Goal: Information Seeking & Learning: Find contact information

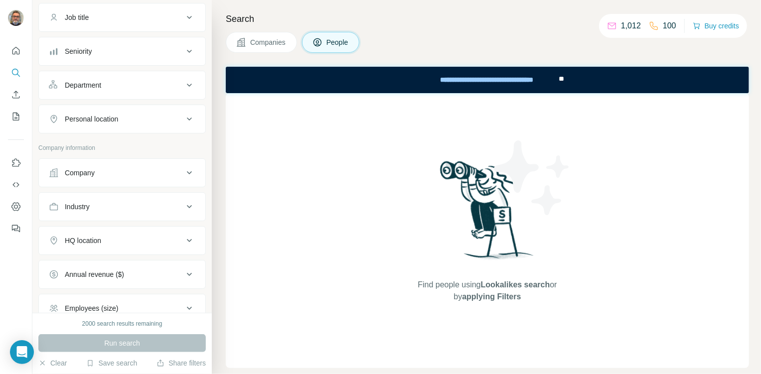
scroll to position [77, 0]
click at [146, 205] on div "Industry" at bounding box center [116, 206] width 135 height 10
click at [120, 228] on input at bounding box center [116, 231] width 123 height 11
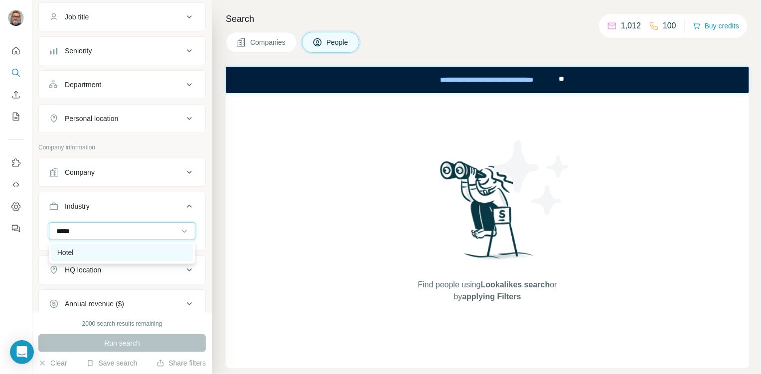
type input "*****"
click at [76, 248] on div "Hotel" at bounding box center [122, 253] width 130 height 10
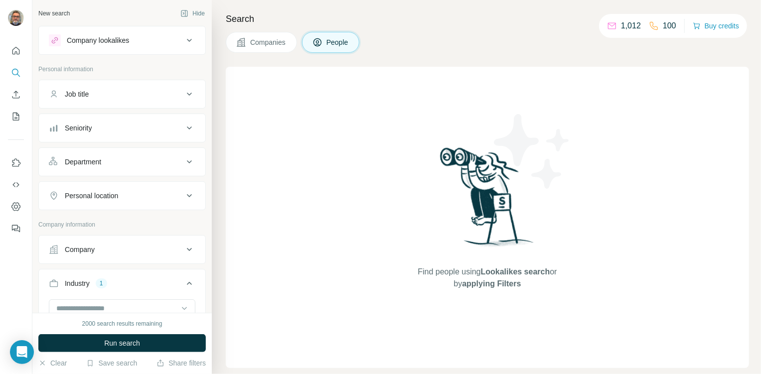
click at [189, 195] on icon at bounding box center [189, 195] width 5 height 3
click at [96, 221] on input "text" at bounding box center [122, 221] width 147 height 18
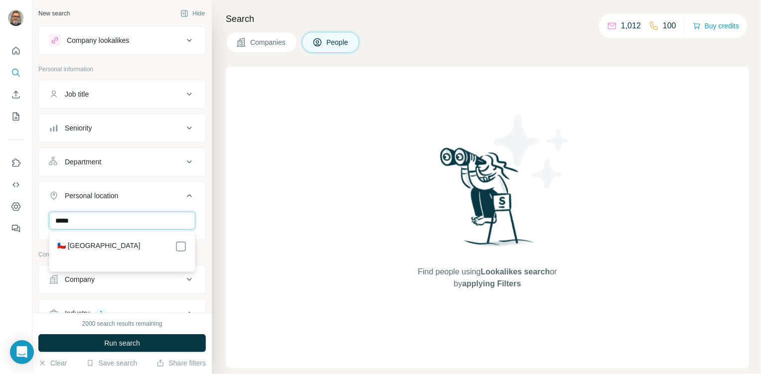
type input "*****"
click at [75, 242] on label "🇨🇱 [GEOGRAPHIC_DATA]" at bounding box center [98, 247] width 83 height 12
click at [204, 258] on div "***** Chile Clear all" at bounding box center [122, 242] width 167 height 61
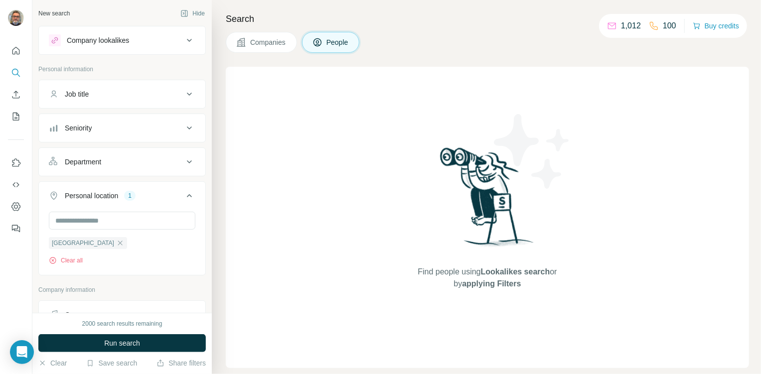
click at [135, 94] on div "Job title" at bounding box center [116, 94] width 135 height 10
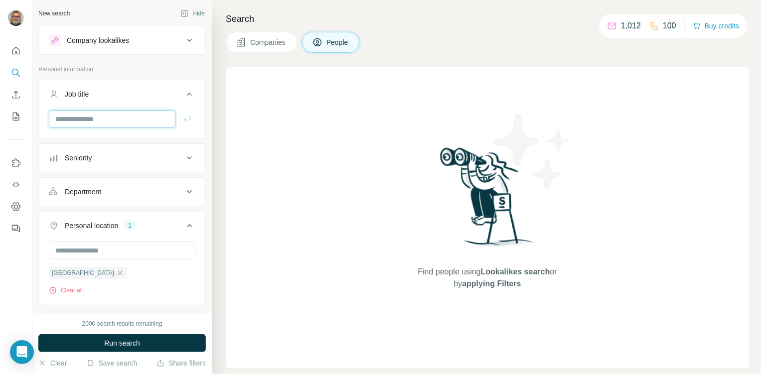
click at [108, 116] on input "text" at bounding box center [112, 119] width 127 height 18
type input "**********"
click at [186, 123] on icon "button" at bounding box center [187, 119] width 10 height 10
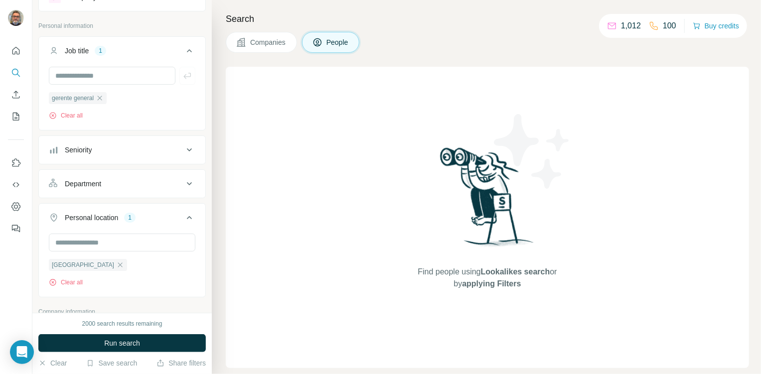
scroll to position [136, 0]
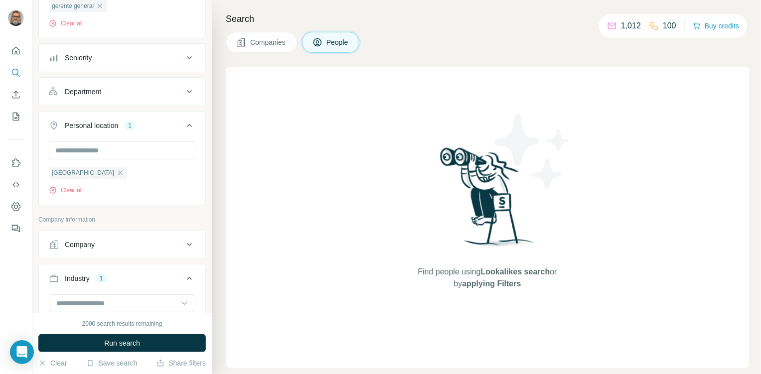
click at [194, 58] on icon at bounding box center [189, 58] width 12 height 12
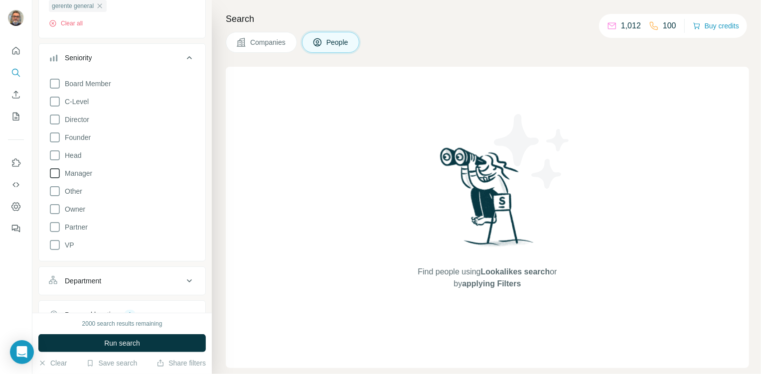
click at [56, 172] on icon at bounding box center [55, 173] width 12 height 12
click at [55, 154] on icon at bounding box center [55, 156] width 12 height 12
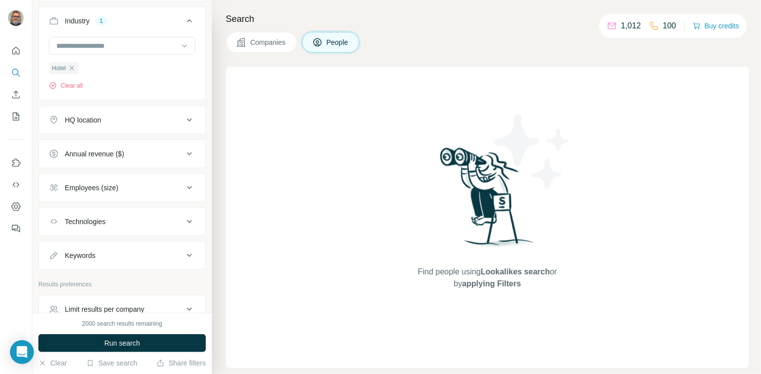
scroll to position [601, 0]
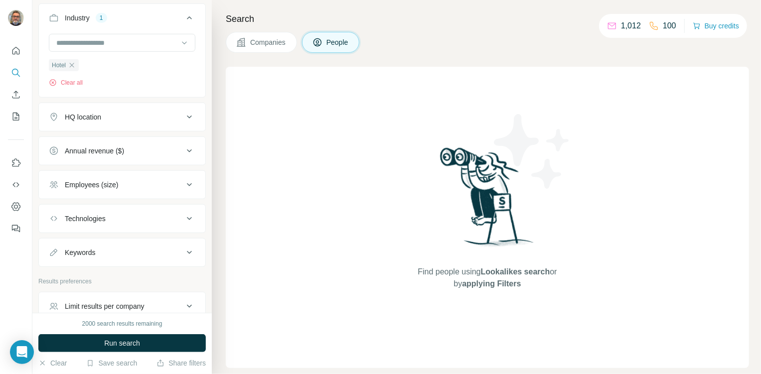
click at [147, 181] on div "Employees (size)" at bounding box center [116, 185] width 135 height 10
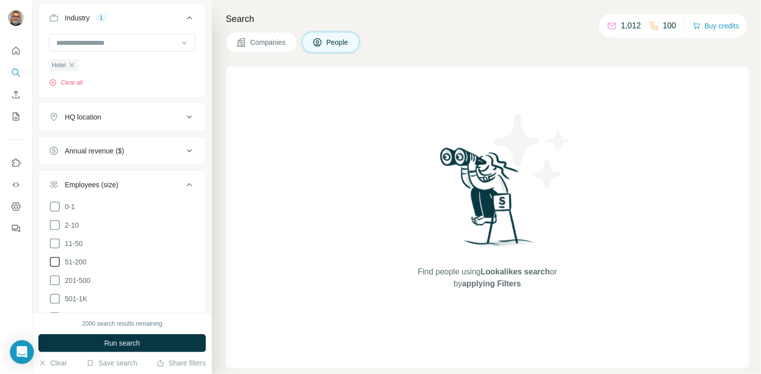
click at [57, 258] on icon at bounding box center [55, 262] width 12 height 12
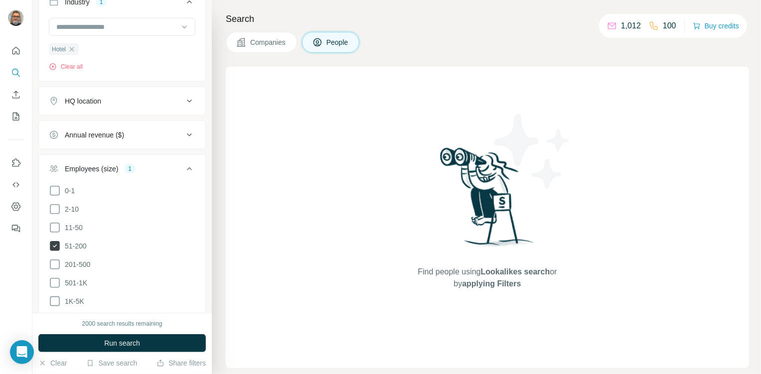
scroll to position [622, 0]
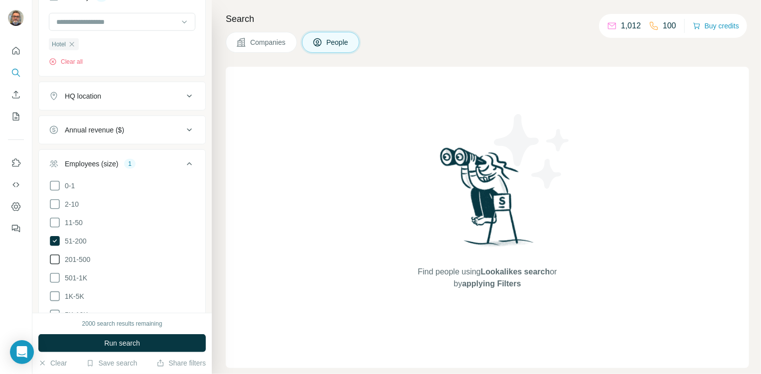
click at [56, 258] on icon at bounding box center [55, 260] width 12 height 12
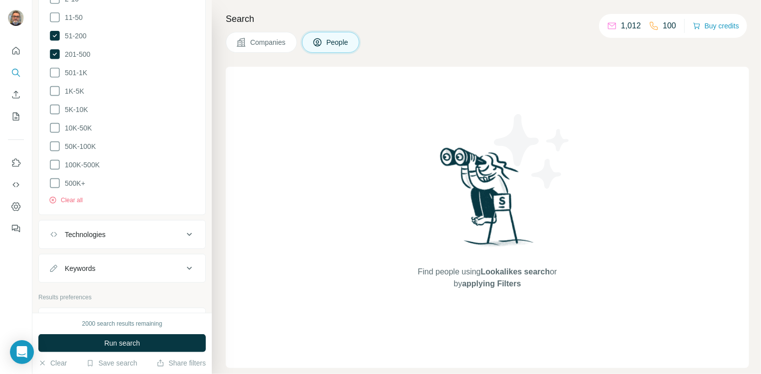
scroll to position [891, 0]
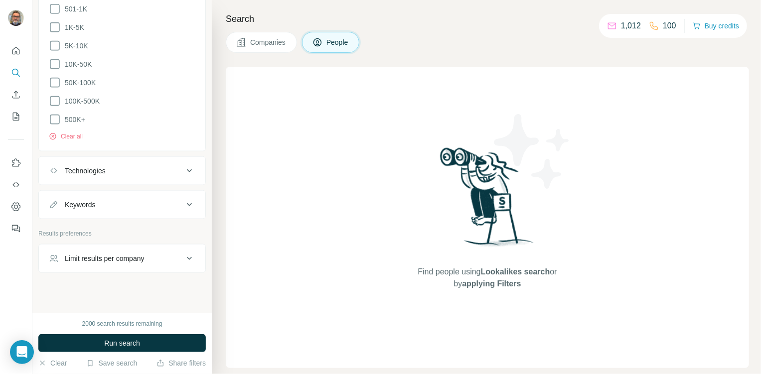
click at [120, 200] on div "Keywords" at bounding box center [116, 205] width 135 height 10
click at [120, 224] on input "text" at bounding box center [112, 230] width 127 height 18
type input "*****"
click at [186, 227] on icon "button" at bounding box center [186, 230] width 7 height 6
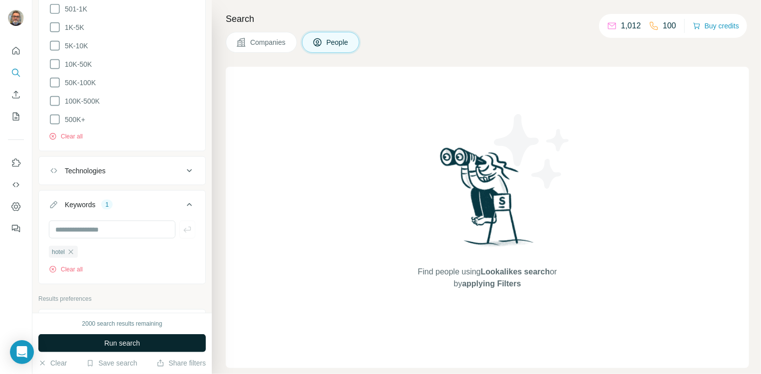
click at [139, 339] on span "Run search" at bounding box center [122, 343] width 36 height 10
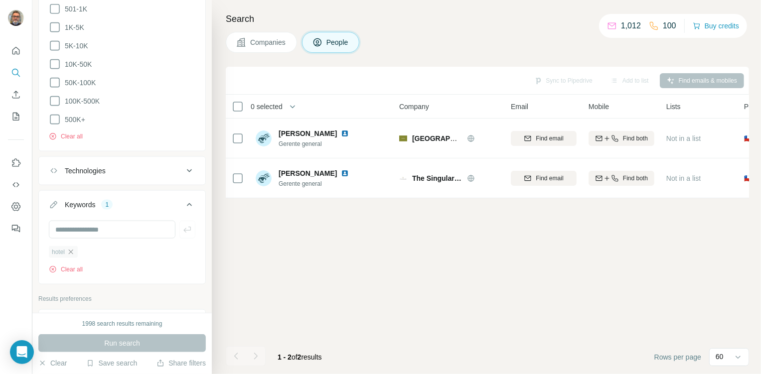
click at [74, 248] on icon "button" at bounding box center [71, 252] width 8 height 8
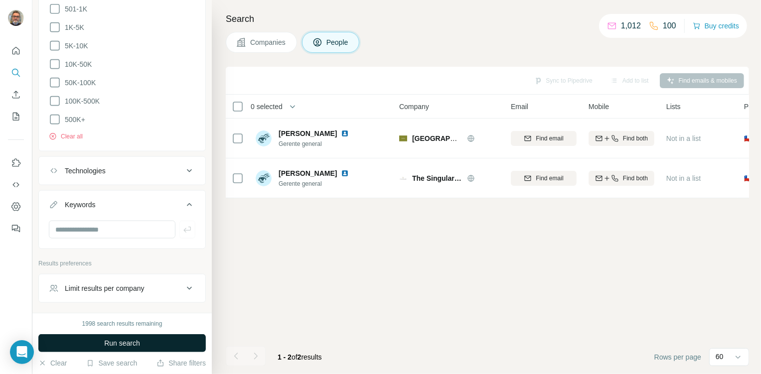
click at [182, 339] on button "Run search" at bounding box center [121, 343] width 167 height 18
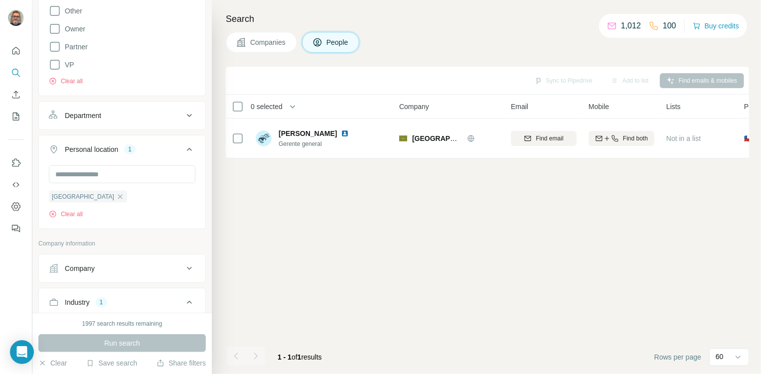
scroll to position [315, 0]
click at [87, 173] on input "text" at bounding box center [122, 176] width 147 height 18
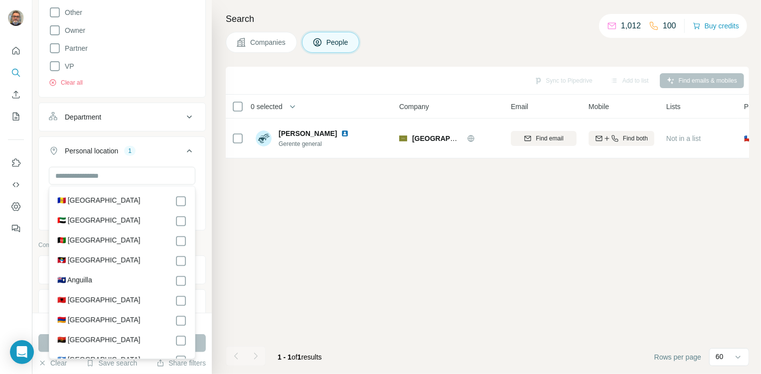
click at [99, 162] on button "Personal location 1" at bounding box center [122, 153] width 167 height 28
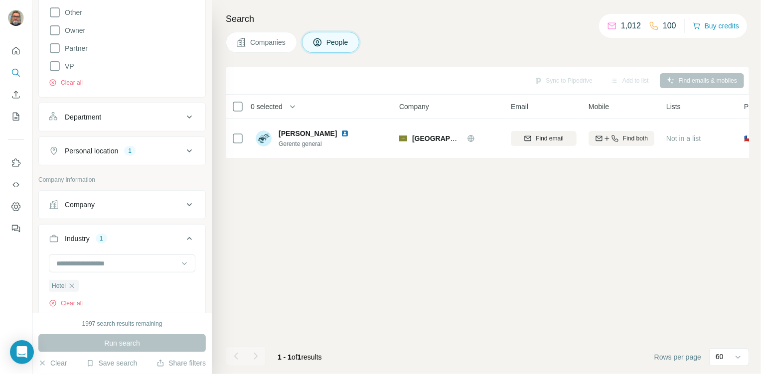
drag, startPoint x: 187, startPoint y: 150, endPoint x: 175, endPoint y: 156, distance: 13.6
click at [187, 150] on icon at bounding box center [189, 151] width 12 height 12
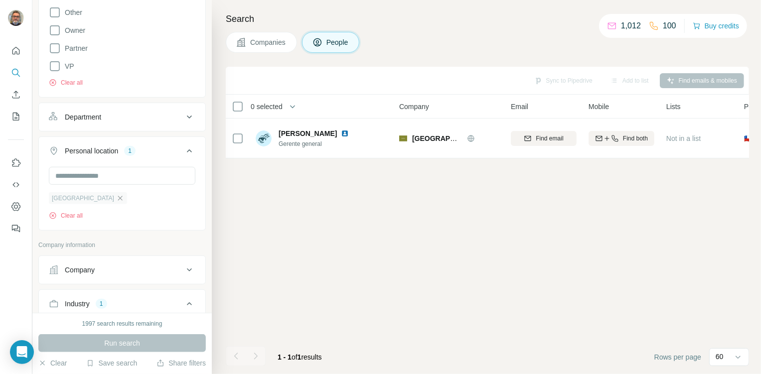
click at [118, 199] on icon "button" at bounding box center [120, 198] width 4 height 4
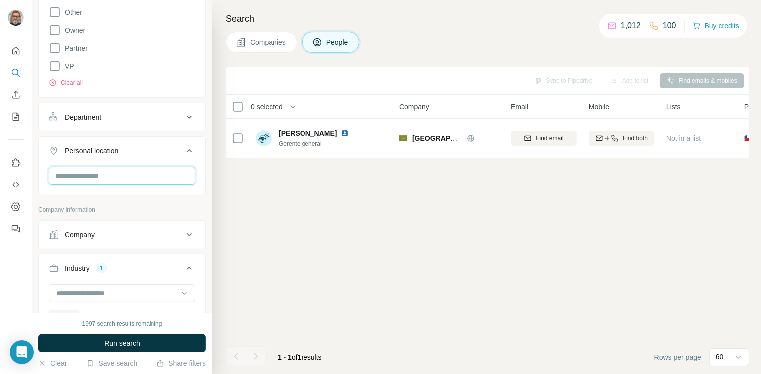
click at [84, 177] on input "text" at bounding box center [122, 176] width 147 height 18
type input "*"
type input "*****"
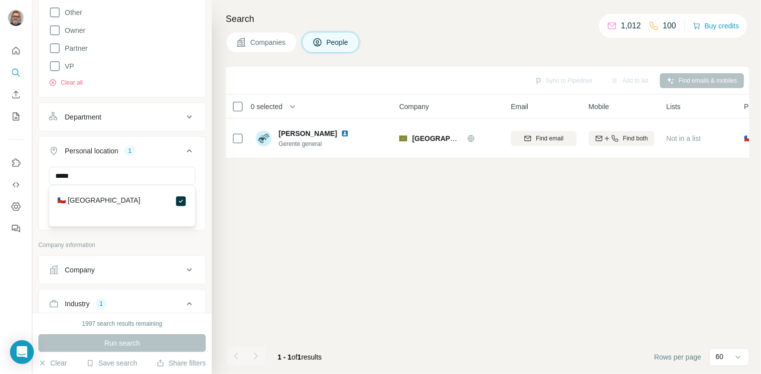
click at [202, 198] on div "***** Chile Clear all" at bounding box center [122, 197] width 167 height 61
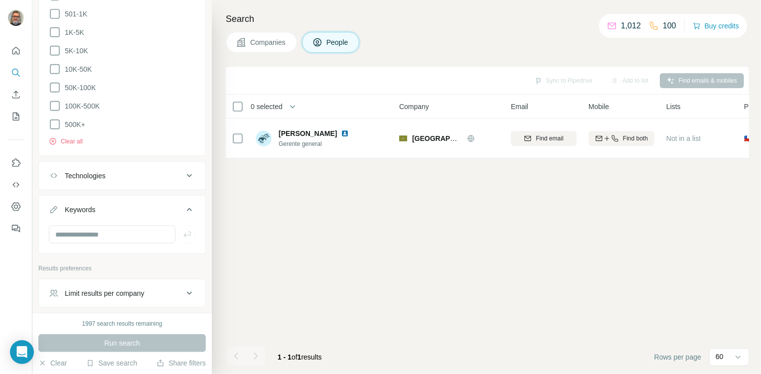
scroll to position [921, 0]
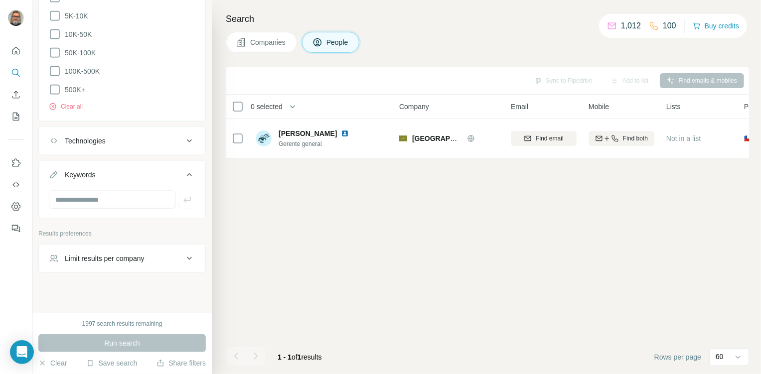
click at [193, 253] on icon at bounding box center [189, 259] width 12 height 12
click at [134, 276] on input "number" at bounding box center [122, 284] width 147 height 18
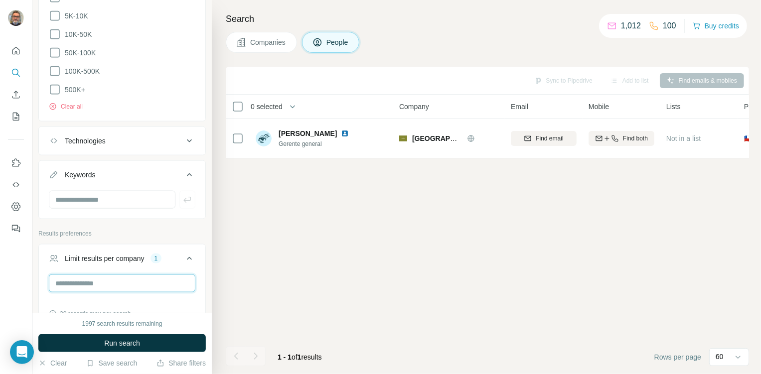
type input "*"
click at [179, 229] on p "Results preferences" at bounding box center [121, 233] width 167 height 9
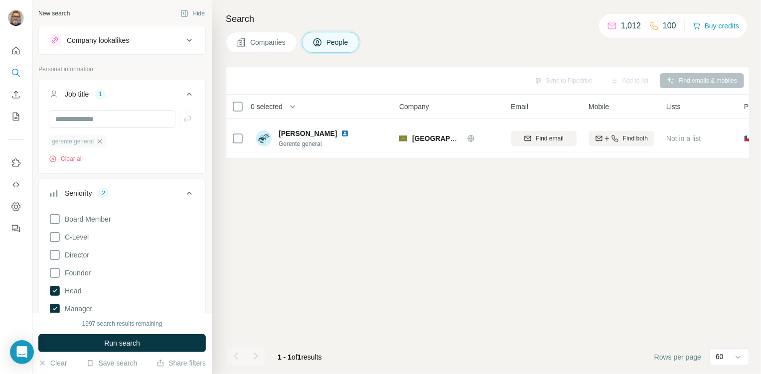
click at [104, 142] on icon "button" at bounding box center [100, 142] width 8 height 8
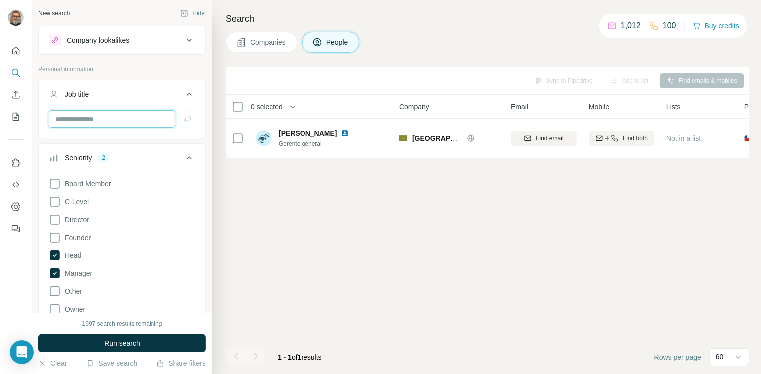
click at [79, 117] on input "text" at bounding box center [112, 119] width 127 height 18
type input "*******"
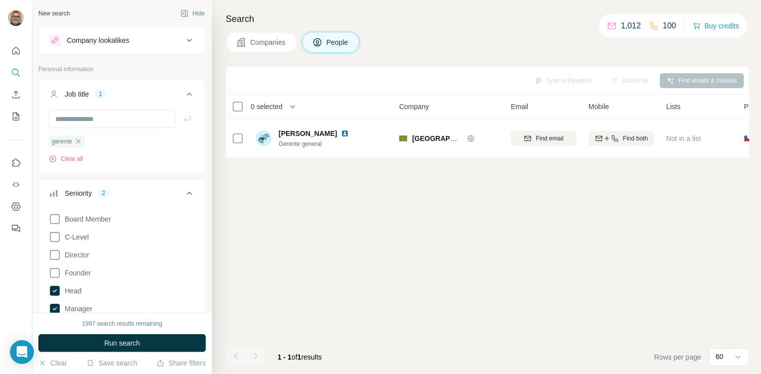
click at [117, 345] on span "Run search" at bounding box center [122, 343] width 36 height 10
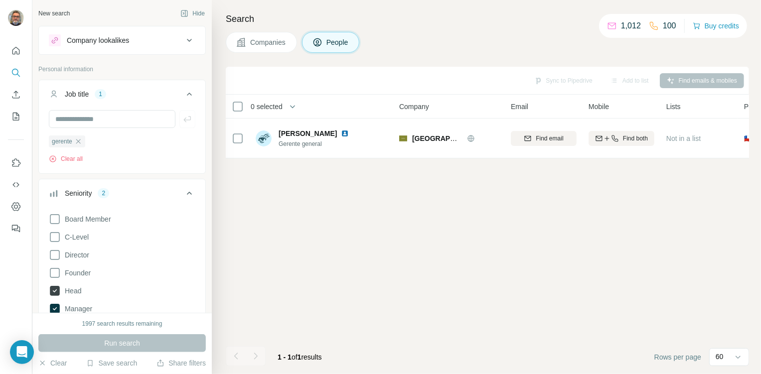
click at [53, 290] on icon at bounding box center [55, 291] width 10 height 10
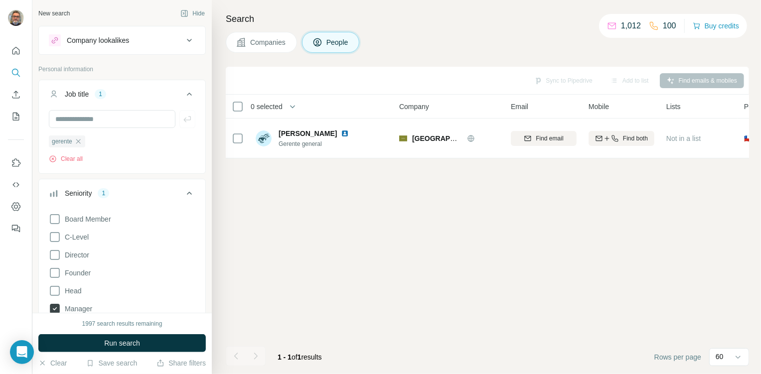
click at [53, 307] on icon at bounding box center [55, 309] width 10 height 10
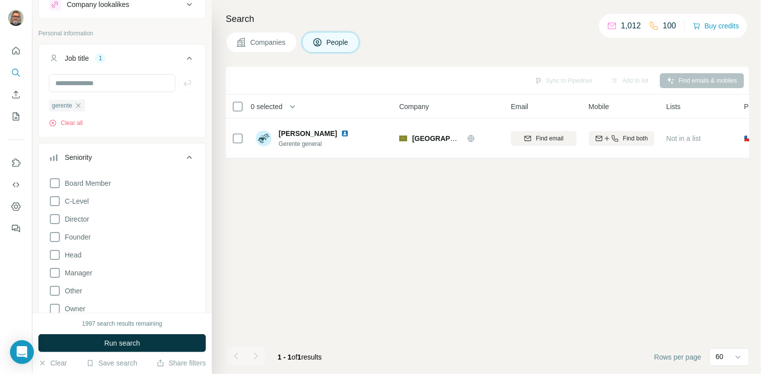
scroll to position [36, 0]
click at [163, 340] on button "Run search" at bounding box center [121, 343] width 167 height 18
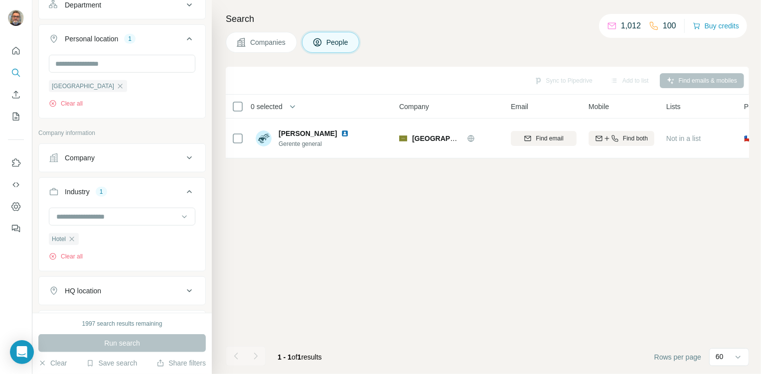
scroll to position [413, 0]
click at [72, 238] on icon "button" at bounding box center [72, 238] width 8 height 8
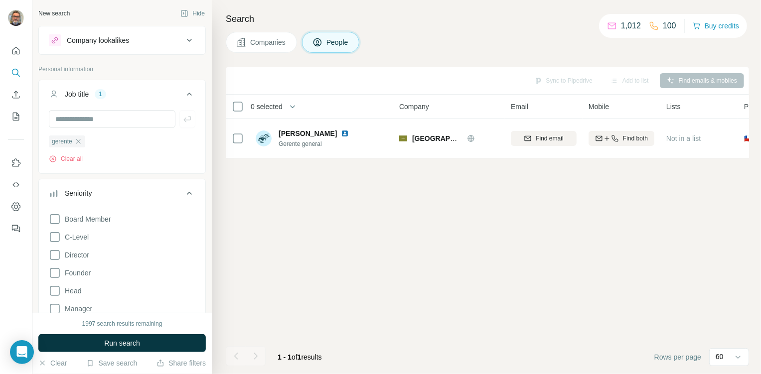
click at [98, 42] on div "Company lookalikes" at bounding box center [98, 40] width 62 height 10
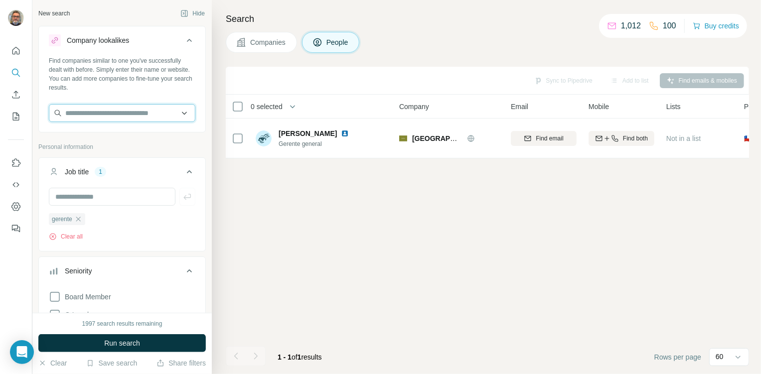
click at [123, 111] on input "text" at bounding box center [122, 113] width 147 height 18
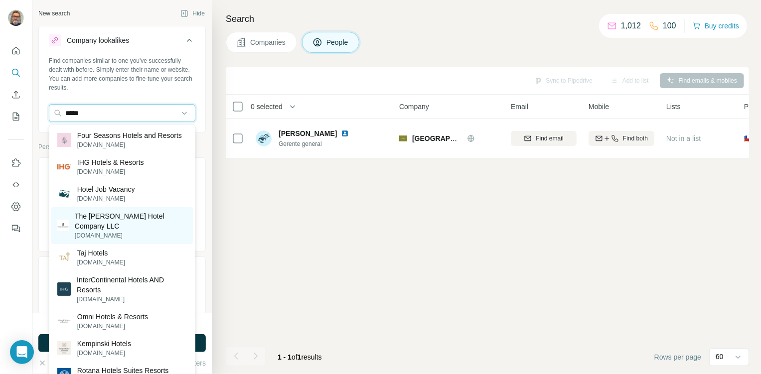
type input "*****"
click at [121, 231] on p "The [PERSON_NAME] Hotel Company LLC" at bounding box center [131, 221] width 112 height 20
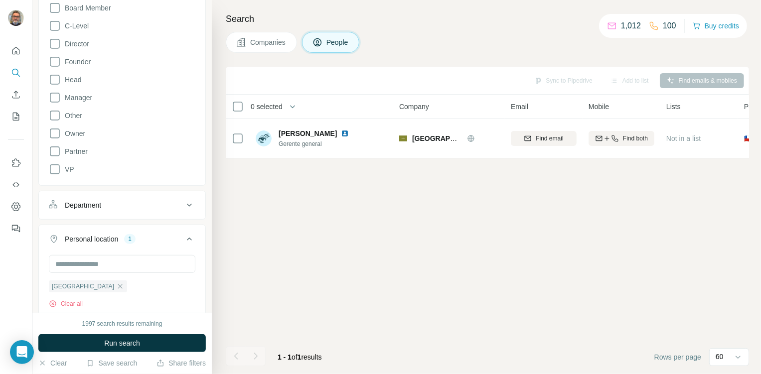
scroll to position [309, 0]
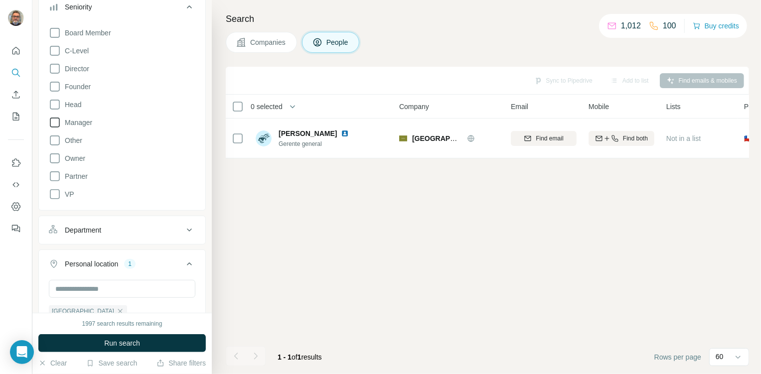
click at [57, 128] on icon at bounding box center [55, 123] width 12 height 12
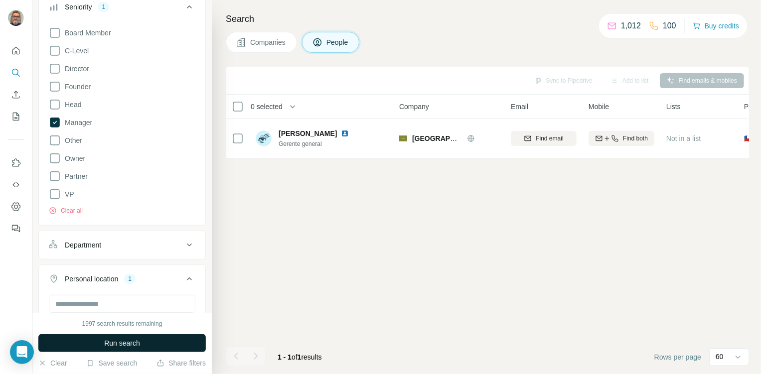
click at [172, 337] on button "Run search" at bounding box center [121, 343] width 167 height 18
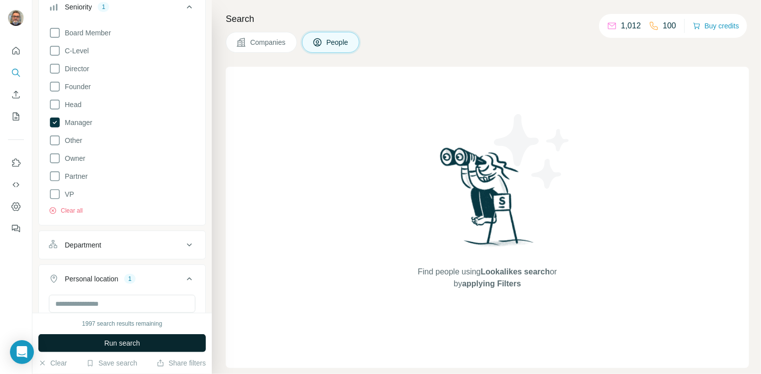
click at [155, 340] on button "Run search" at bounding box center [121, 343] width 167 height 18
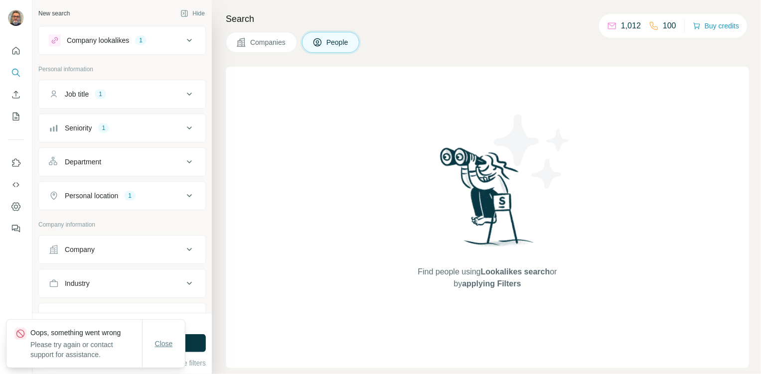
click at [164, 339] on span "Close" at bounding box center [164, 344] width 18 height 10
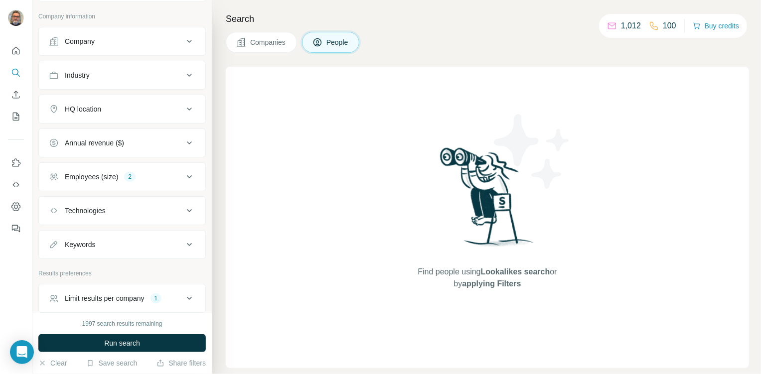
scroll to position [252, 0]
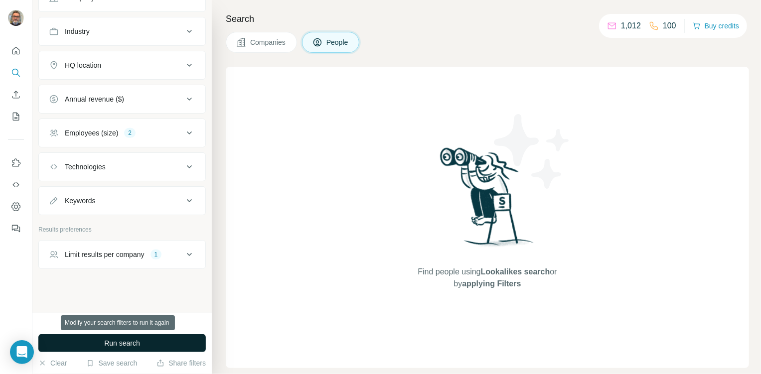
click at [142, 340] on button "Run search" at bounding box center [121, 343] width 167 height 18
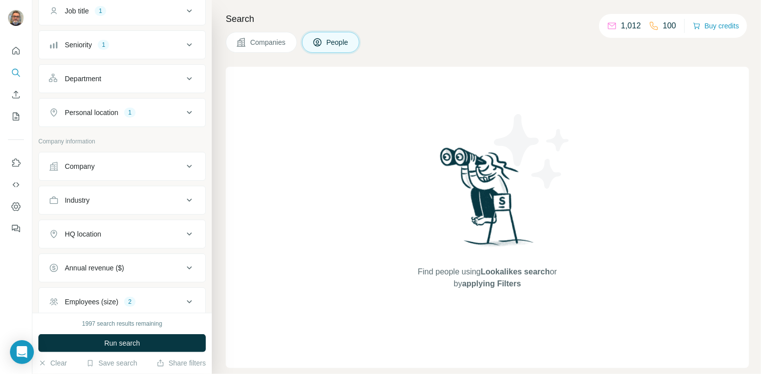
scroll to position [81, 0]
click at [190, 170] on icon at bounding box center [189, 169] width 12 height 12
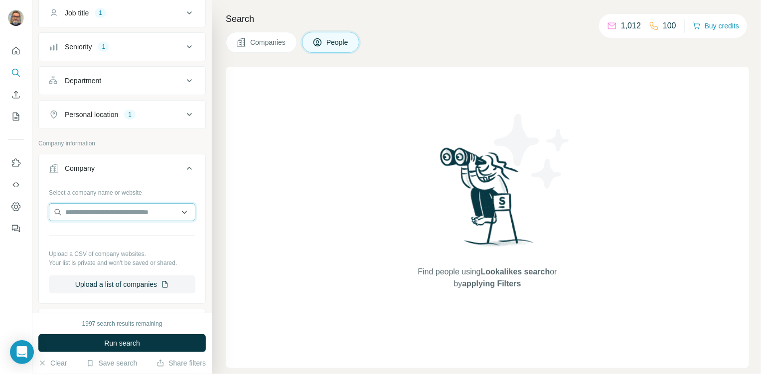
click at [148, 210] on input "text" at bounding box center [122, 212] width 147 height 18
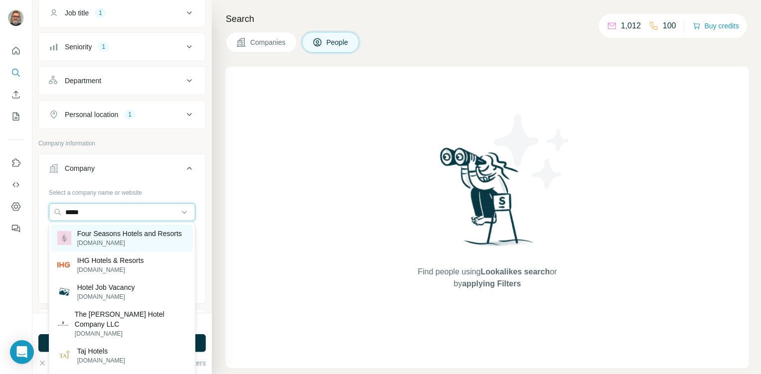
type input "*****"
click at [124, 239] on p "Four Seasons Hotels and Resorts" at bounding box center [129, 234] width 105 height 10
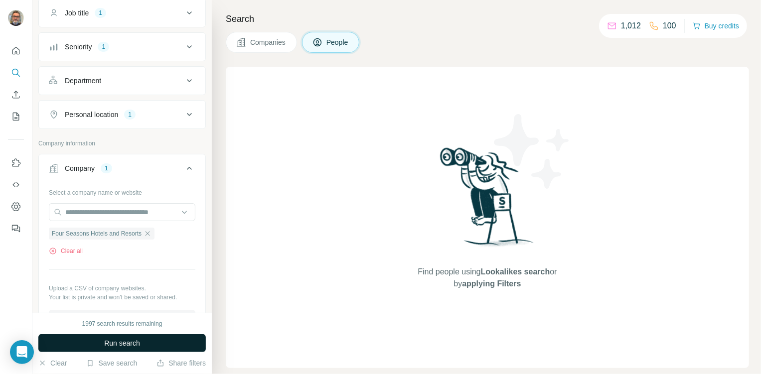
click at [137, 349] on button "Run search" at bounding box center [121, 343] width 167 height 18
click at [150, 233] on icon "button" at bounding box center [148, 233] width 4 height 4
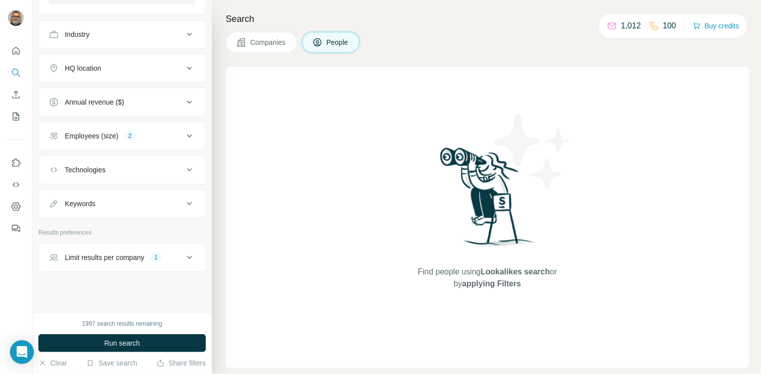
scroll to position [374, 0]
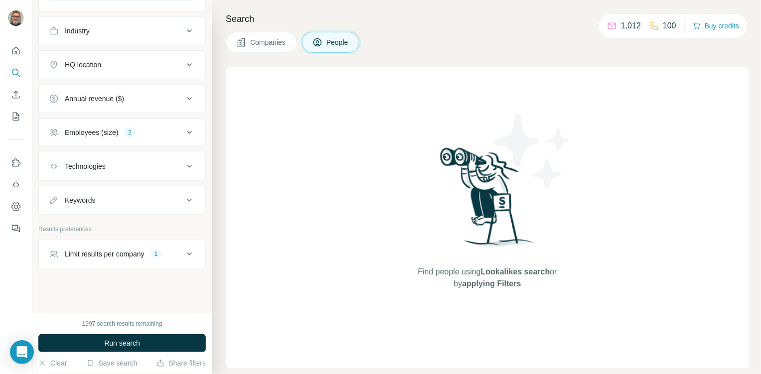
click at [150, 206] on button "Keywords" at bounding box center [122, 200] width 167 height 24
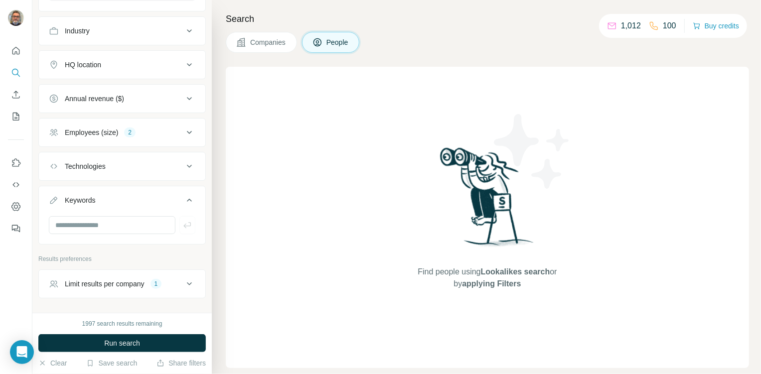
click at [190, 200] on icon at bounding box center [189, 200] width 12 height 12
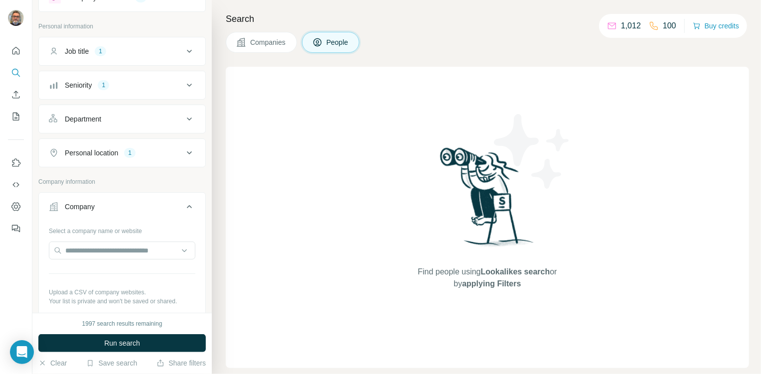
scroll to position [0, 0]
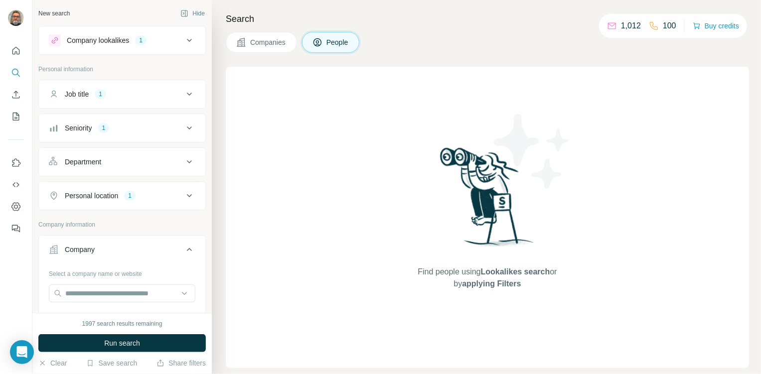
click at [167, 128] on div "Seniority 1" at bounding box center [116, 128] width 135 height 10
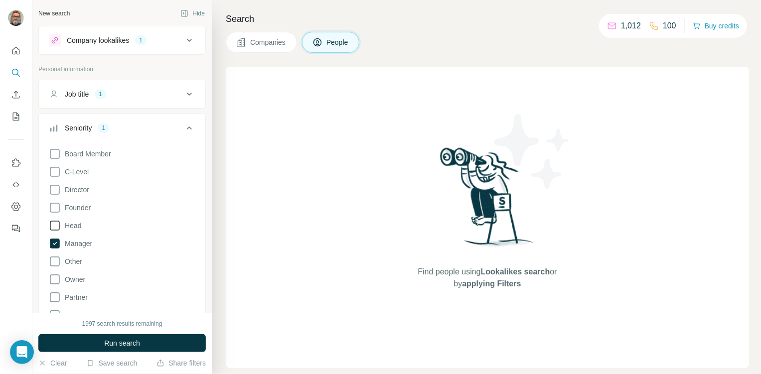
click at [55, 227] on icon at bounding box center [55, 226] width 12 height 12
click at [164, 343] on button "Run search" at bounding box center [121, 343] width 167 height 18
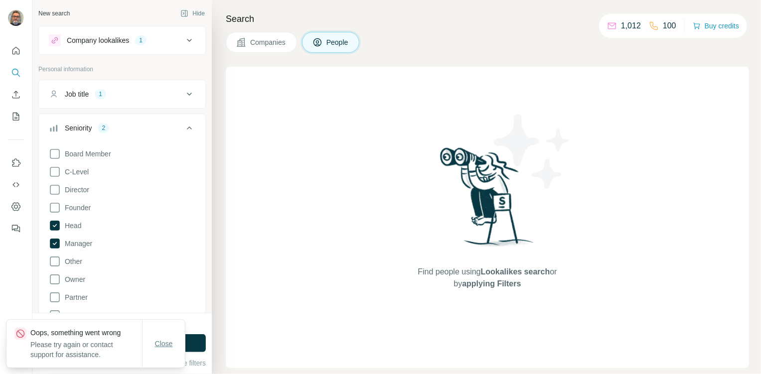
click at [164, 341] on span "Close" at bounding box center [164, 344] width 18 height 10
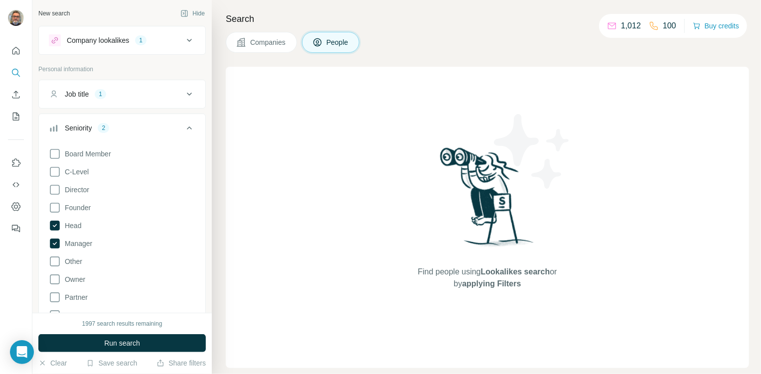
click at [12, 269] on div at bounding box center [16, 187] width 32 height 374
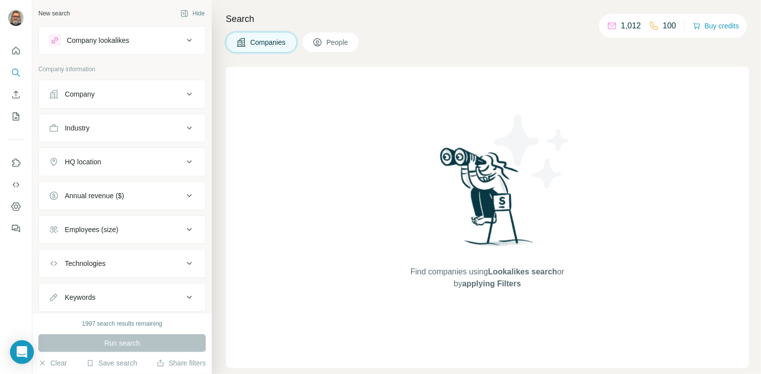
click at [123, 49] on button "Company lookalikes" at bounding box center [122, 40] width 167 height 24
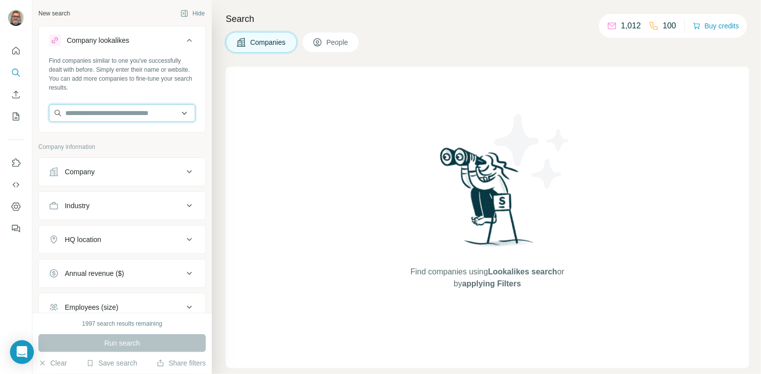
click at [133, 115] on input "text" at bounding box center [122, 113] width 147 height 18
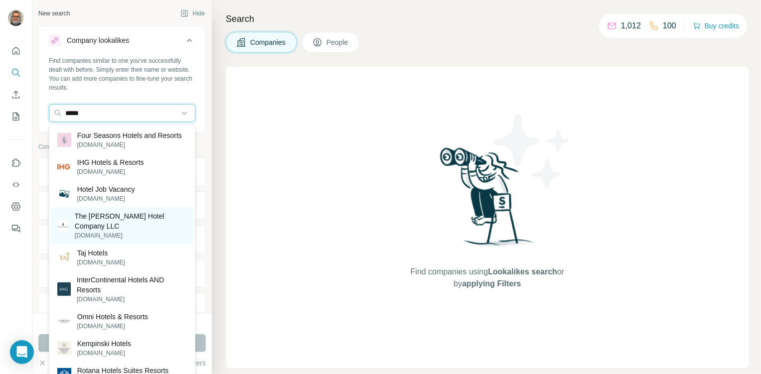
type input "*****"
click at [128, 225] on p "The [PERSON_NAME] Hotel Company LLC" at bounding box center [131, 221] width 112 height 20
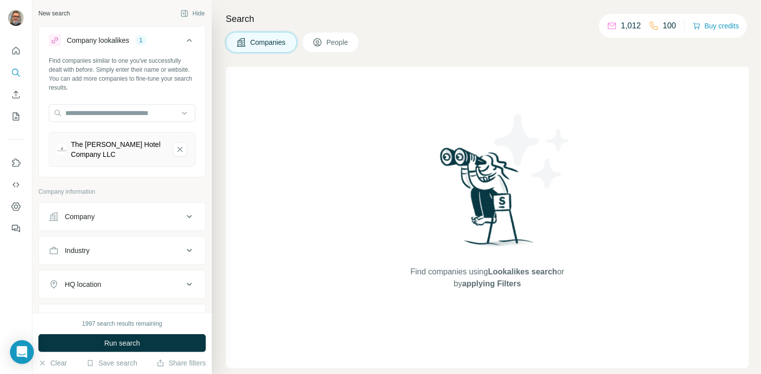
click at [354, 42] on button "People" at bounding box center [331, 42] width 58 height 21
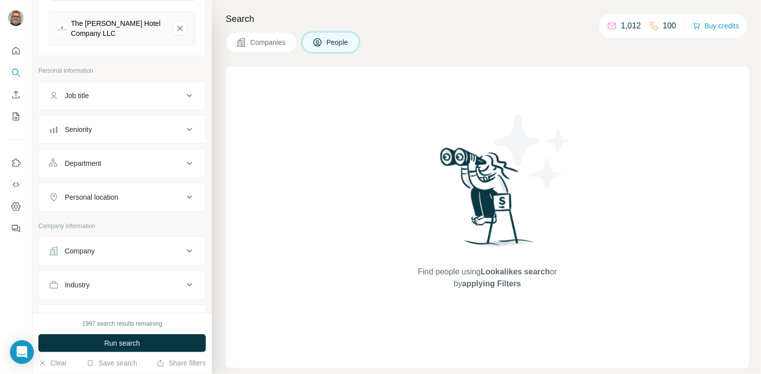
scroll to position [128, 0]
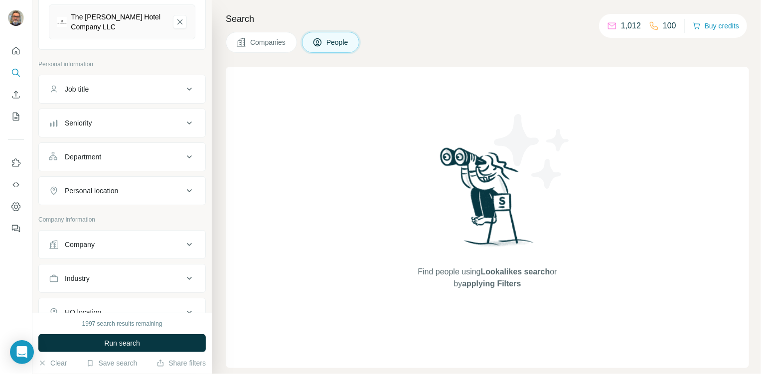
click at [163, 189] on div "Personal location" at bounding box center [116, 191] width 135 height 10
click at [121, 209] on input "text" at bounding box center [122, 216] width 147 height 18
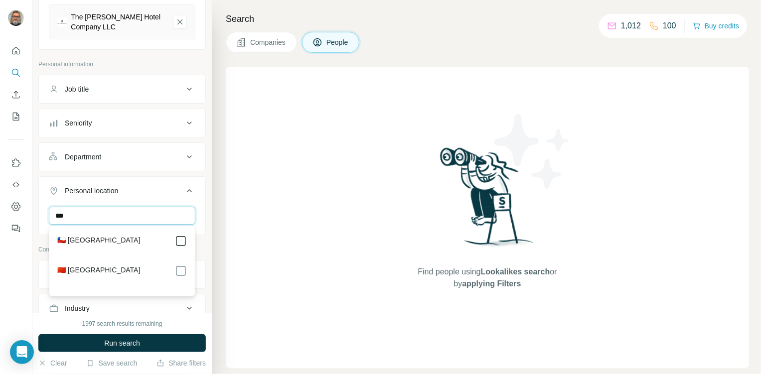
type input "***"
click at [204, 208] on div "*** [GEOGRAPHIC_DATA] Clear all" at bounding box center [122, 237] width 167 height 61
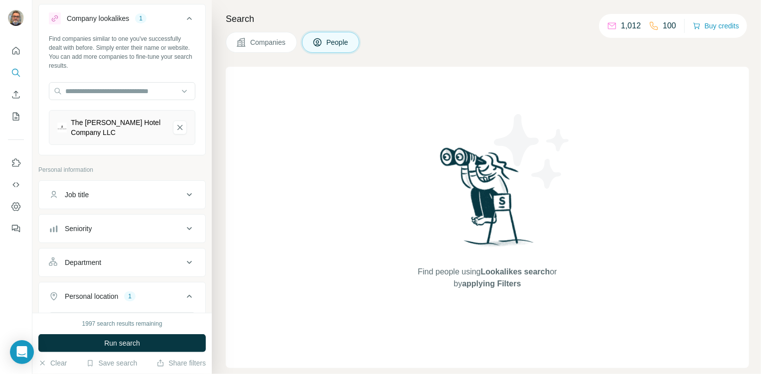
scroll to position [23, 0]
click at [188, 193] on icon at bounding box center [189, 193] width 5 height 3
click at [101, 215] on input "text" at bounding box center [112, 219] width 127 height 18
type input "*******"
click at [184, 220] on icon "button" at bounding box center [187, 219] width 10 height 10
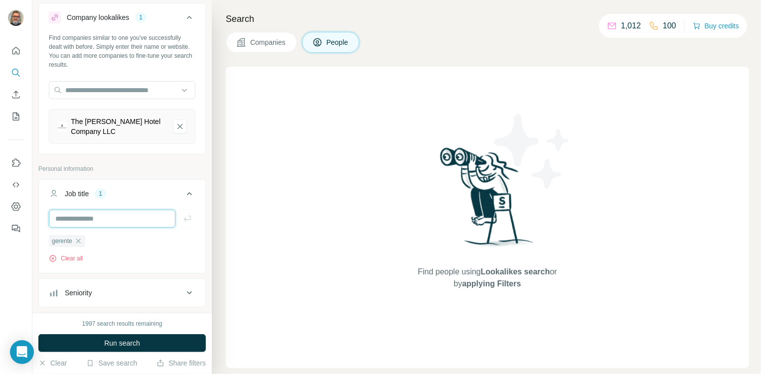
click at [129, 221] on input "text" at bounding box center [112, 219] width 127 height 18
type input "*******"
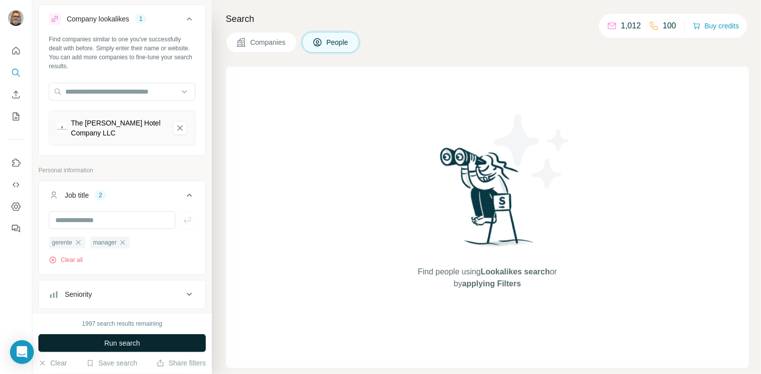
click at [109, 338] on span "Run search" at bounding box center [122, 343] width 36 height 10
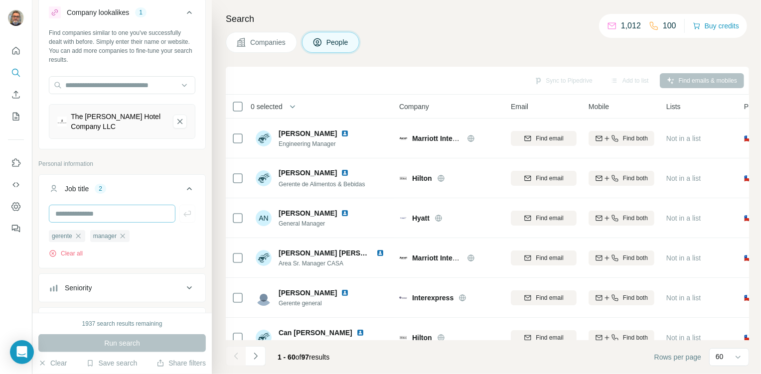
scroll to position [28, 0]
click at [127, 234] on icon "button" at bounding box center [123, 236] width 8 height 8
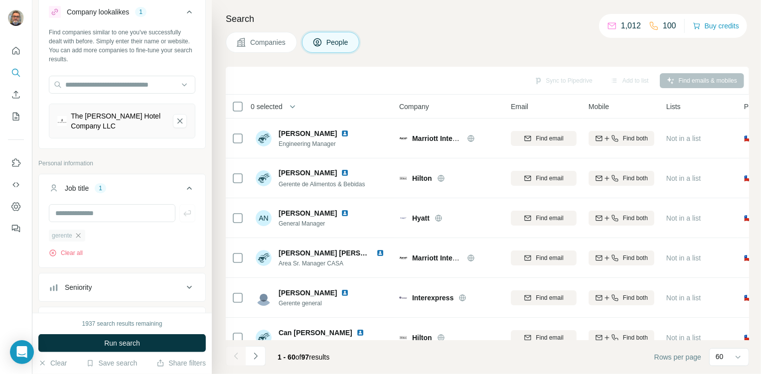
click at [79, 235] on icon "button" at bounding box center [78, 236] width 8 height 8
click at [80, 216] on input "text" at bounding box center [112, 213] width 127 height 18
type input "**********"
click at [112, 337] on button "Run search" at bounding box center [121, 343] width 167 height 18
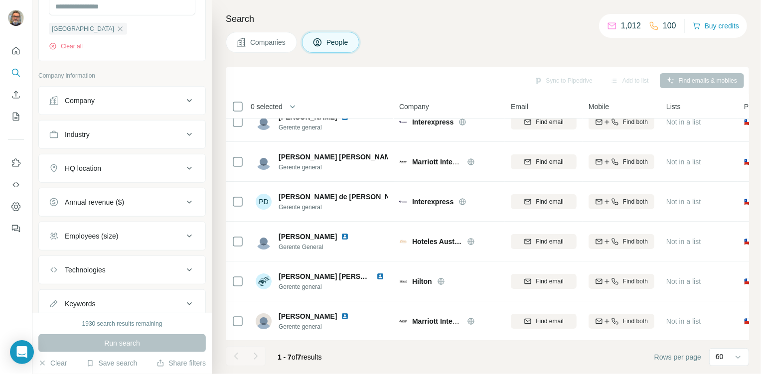
scroll to position [416, 0]
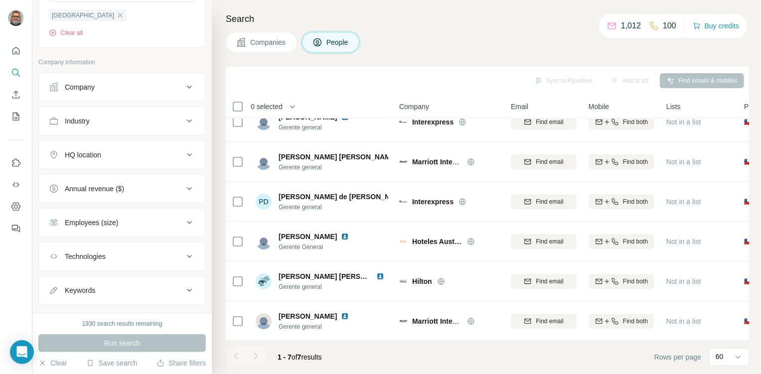
click at [189, 222] on icon at bounding box center [189, 223] width 12 height 12
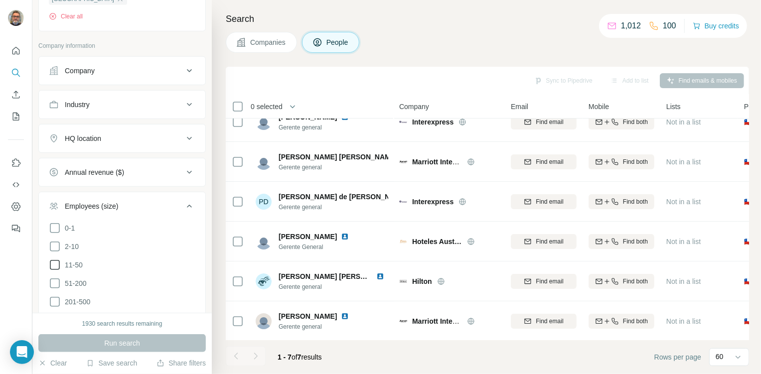
scroll to position [436, 0]
click at [55, 278] on icon at bounding box center [55, 280] width 12 height 12
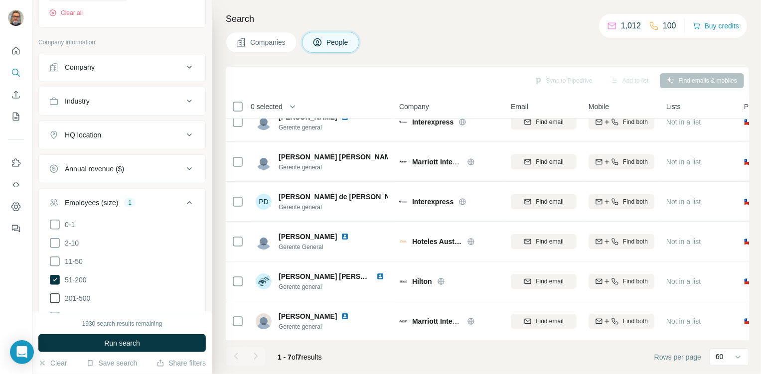
click at [56, 293] on icon at bounding box center [55, 299] width 12 height 12
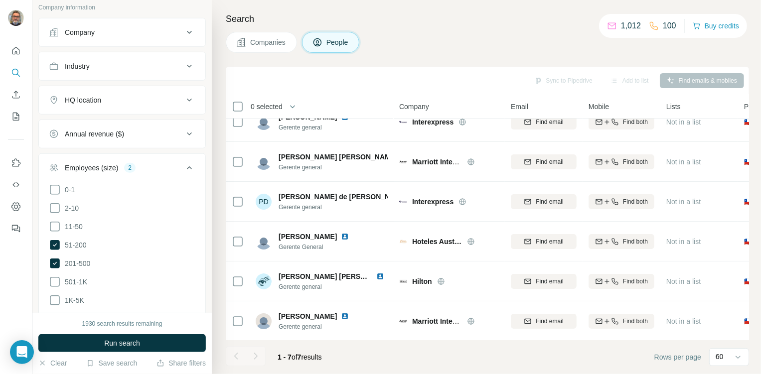
scroll to position [474, 0]
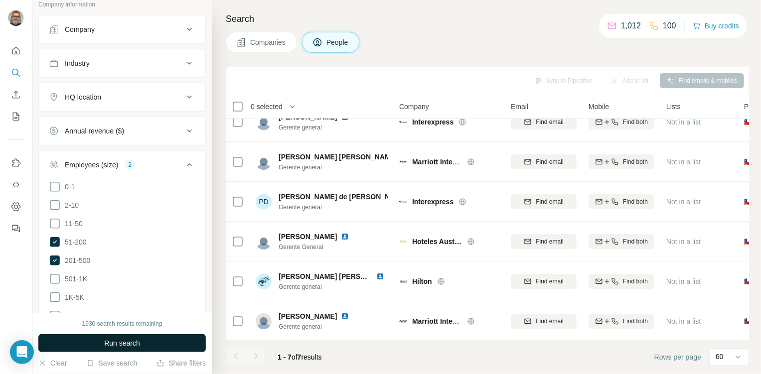
click at [175, 344] on button "Run search" at bounding box center [121, 343] width 167 height 18
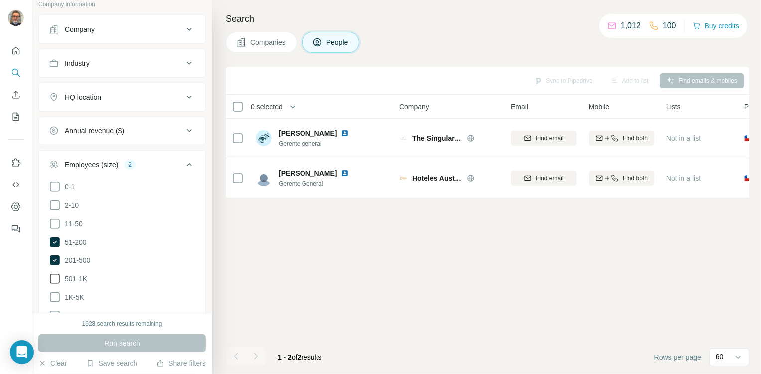
click at [54, 282] on icon at bounding box center [55, 279] width 12 height 12
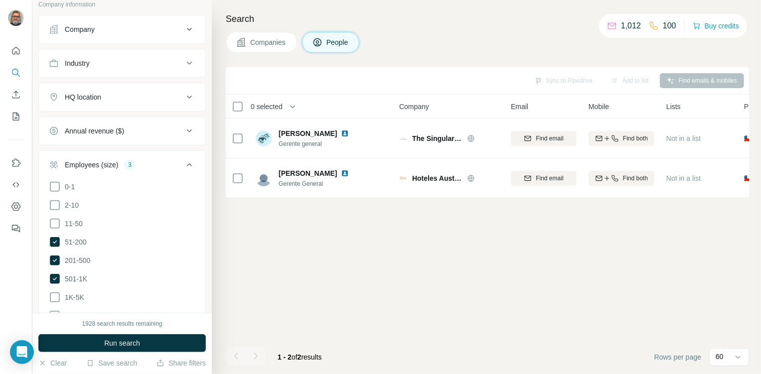
click at [135, 343] on span "Run search" at bounding box center [122, 343] width 36 height 10
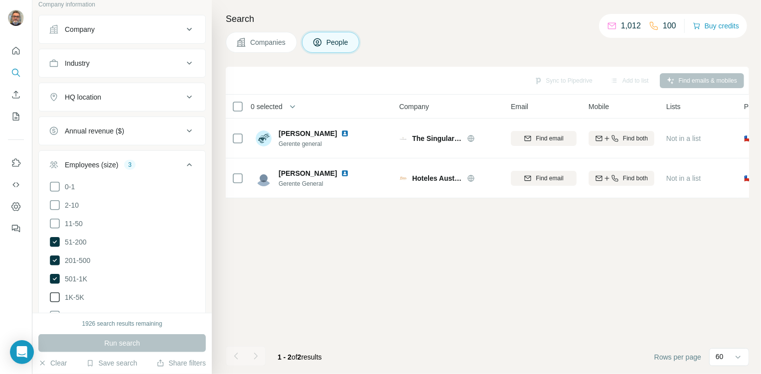
click at [54, 296] on icon at bounding box center [55, 298] width 12 height 12
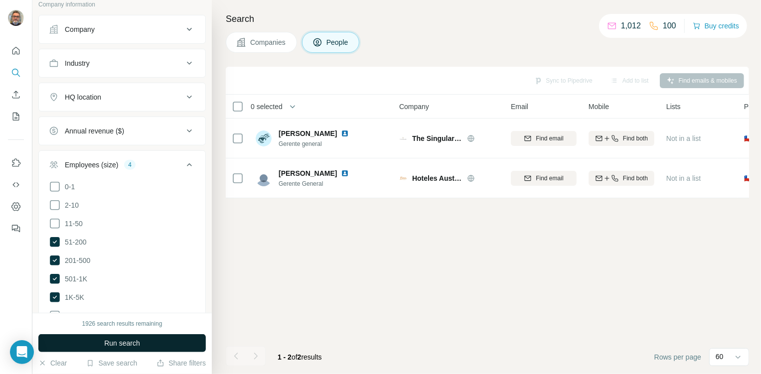
click at [135, 340] on span "Run search" at bounding box center [122, 343] width 36 height 10
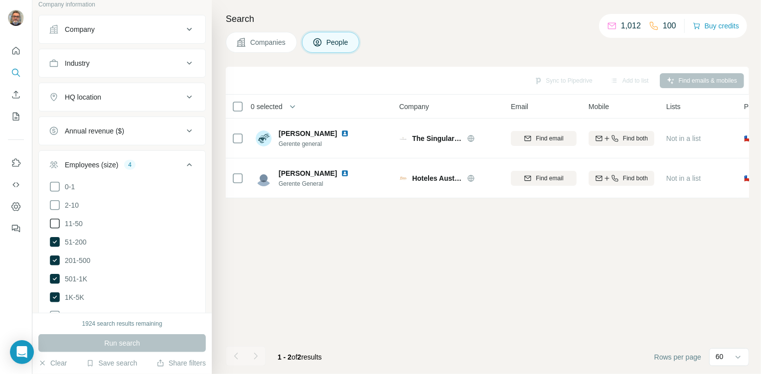
click at [53, 224] on icon at bounding box center [55, 224] width 12 height 12
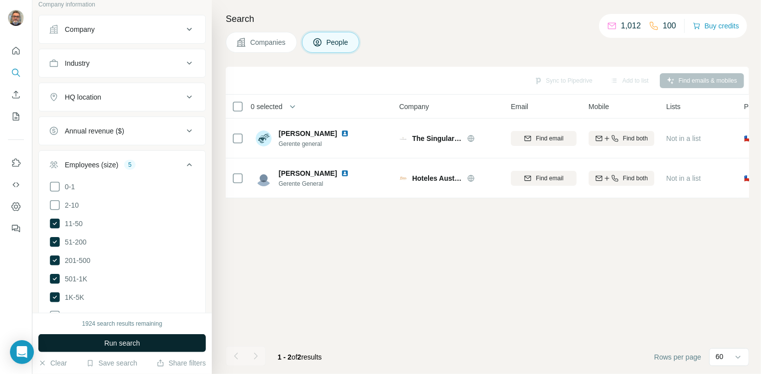
click at [155, 339] on button "Run search" at bounding box center [121, 343] width 167 height 18
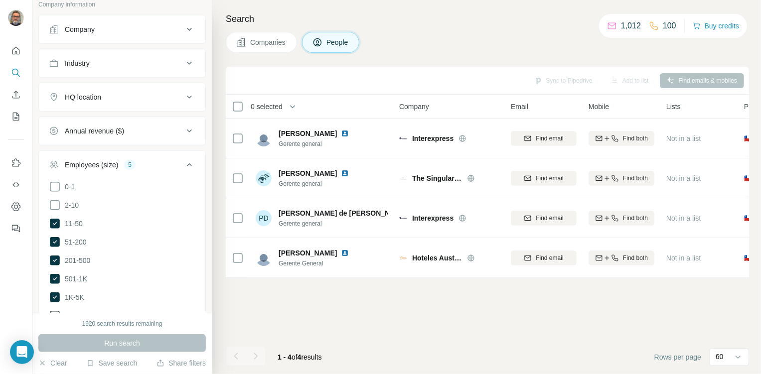
click at [55, 311] on icon at bounding box center [55, 316] width 12 height 12
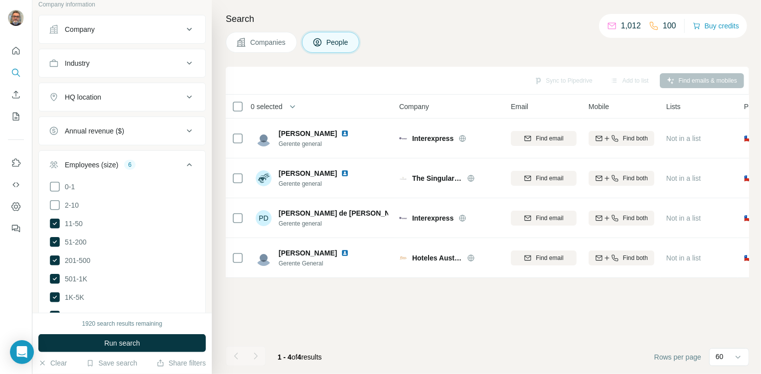
scroll to position [478, 0]
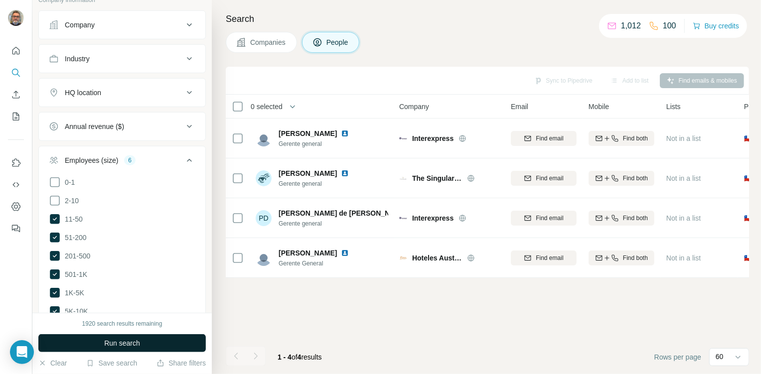
click at [125, 340] on span "Run search" at bounding box center [122, 343] width 36 height 10
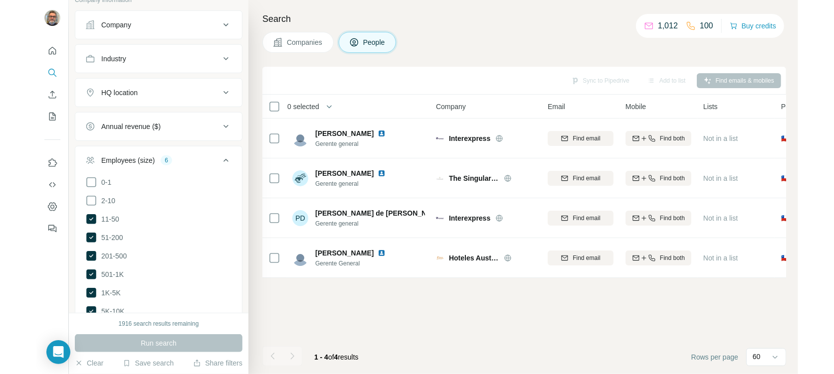
scroll to position [521, 0]
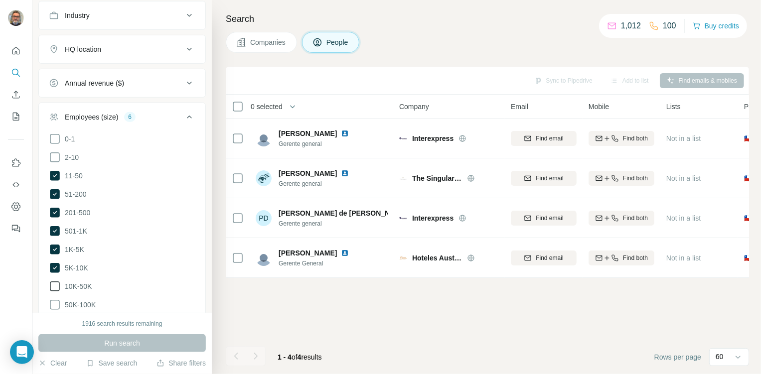
click at [57, 281] on icon at bounding box center [55, 287] width 12 height 12
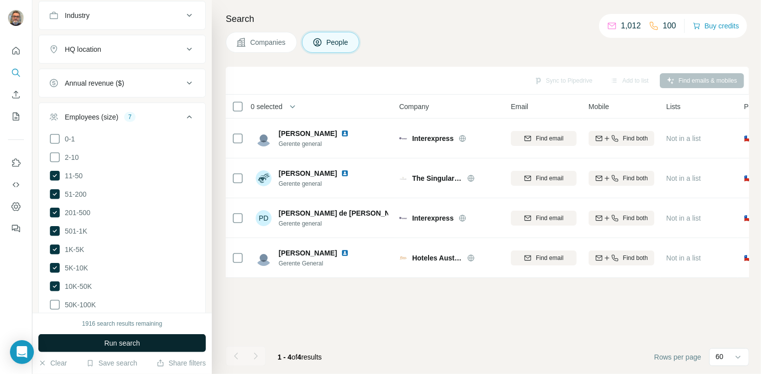
click at [161, 345] on button "Run search" at bounding box center [121, 343] width 167 height 18
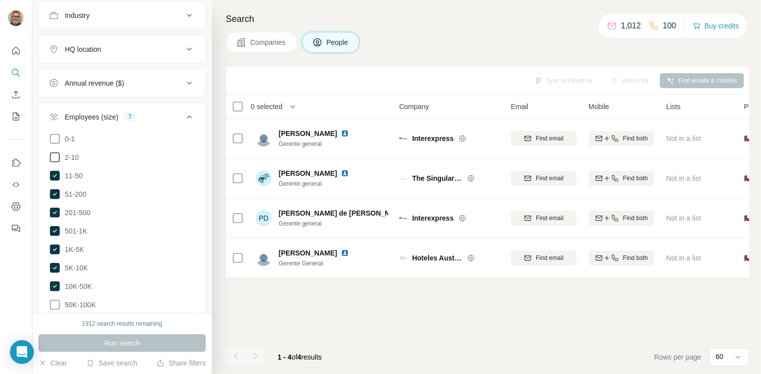
click at [56, 156] on icon at bounding box center [55, 158] width 12 height 12
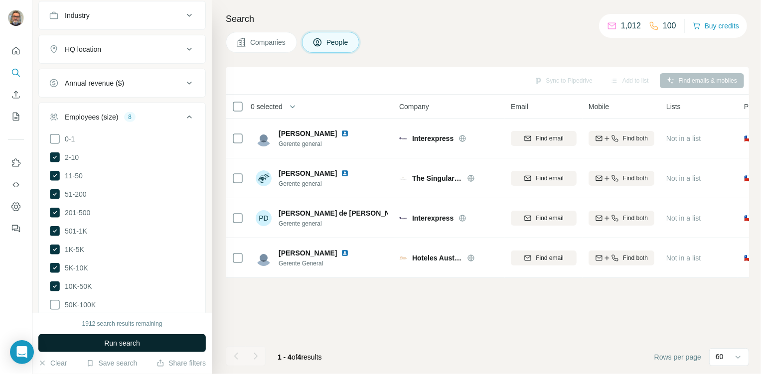
click at [184, 343] on button "Run search" at bounding box center [121, 343] width 167 height 18
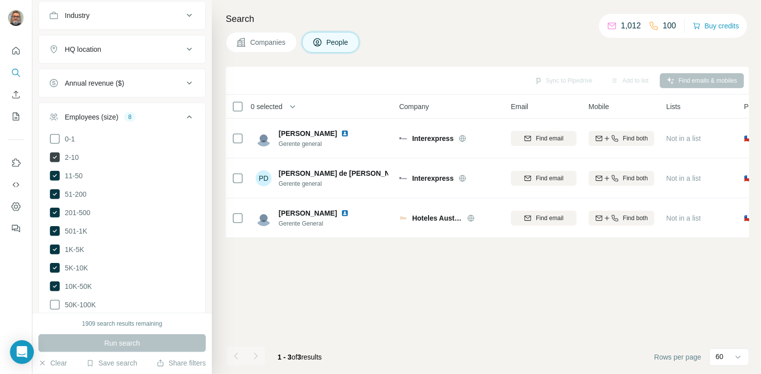
click at [52, 159] on icon at bounding box center [55, 158] width 10 height 10
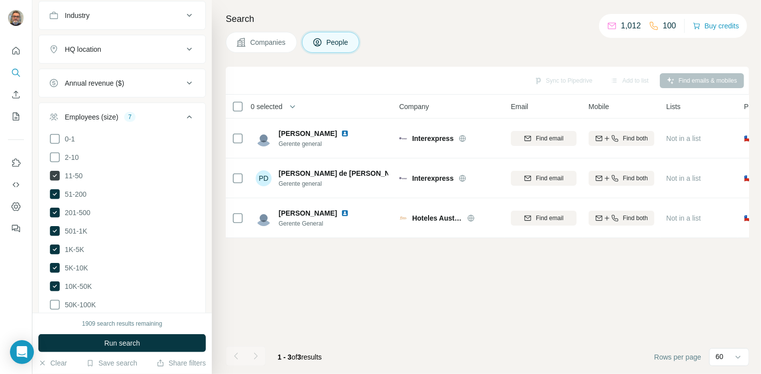
click at [54, 172] on icon at bounding box center [55, 176] width 10 height 10
click at [55, 194] on icon at bounding box center [55, 194] width 10 height 10
click at [55, 212] on icon at bounding box center [55, 213] width 10 height 10
click at [56, 229] on icon at bounding box center [55, 231] width 10 height 10
click at [56, 249] on icon at bounding box center [55, 250] width 10 height 10
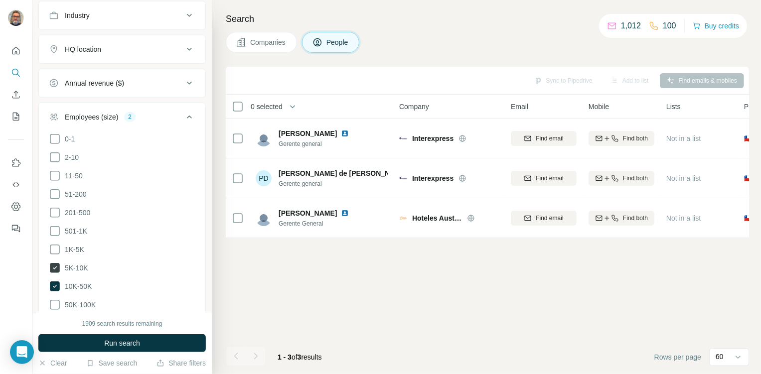
click at [56, 265] on icon at bounding box center [55, 268] width 10 height 10
click at [56, 282] on icon at bounding box center [55, 287] width 10 height 10
click at [178, 340] on button "Run search" at bounding box center [121, 343] width 167 height 18
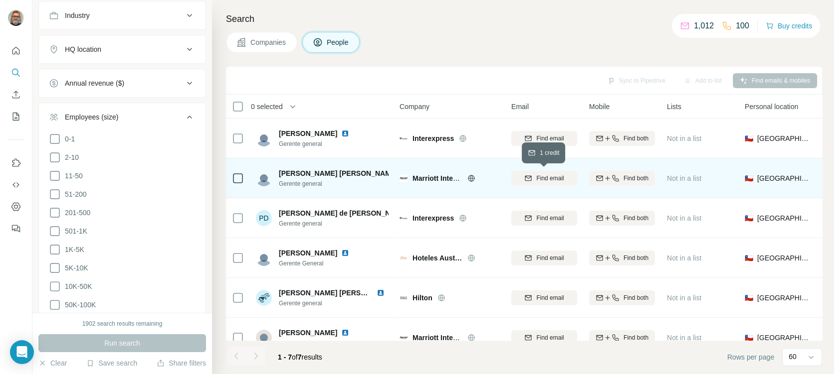
click at [540, 181] on span "Find email" at bounding box center [549, 178] width 27 height 9
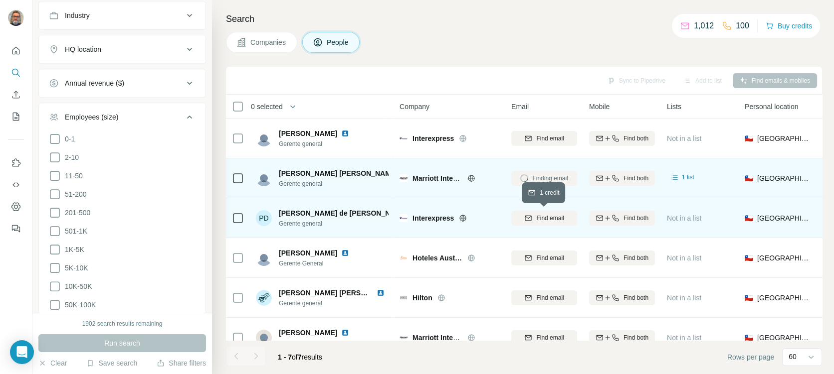
click at [552, 219] on span "Find email" at bounding box center [549, 218] width 27 height 9
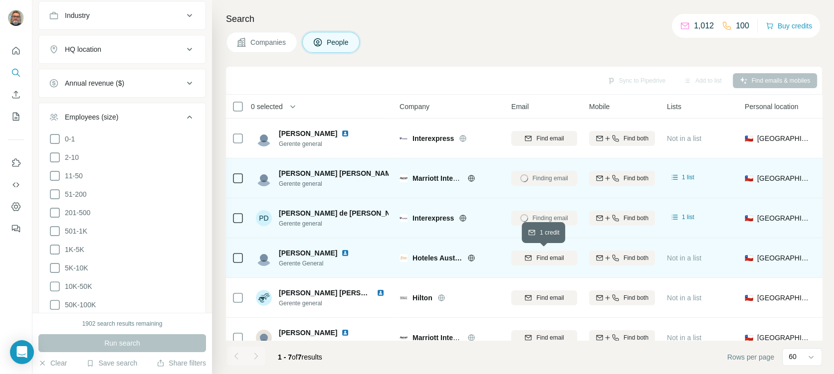
click at [545, 258] on span "Find email" at bounding box center [549, 258] width 27 height 9
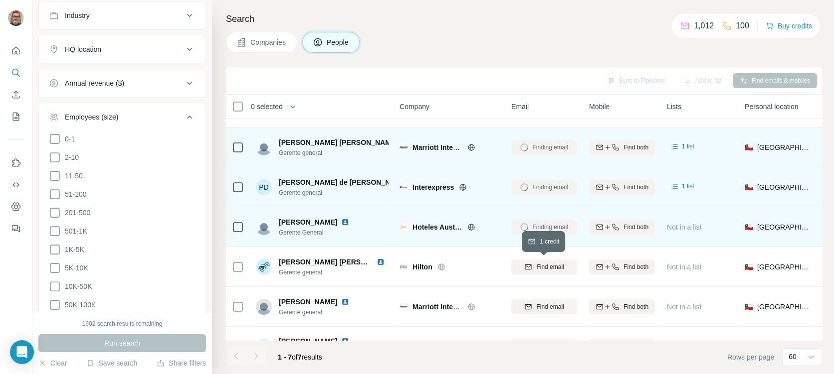
scroll to position [32, 0]
click at [544, 263] on span "Find email" at bounding box center [549, 266] width 27 height 9
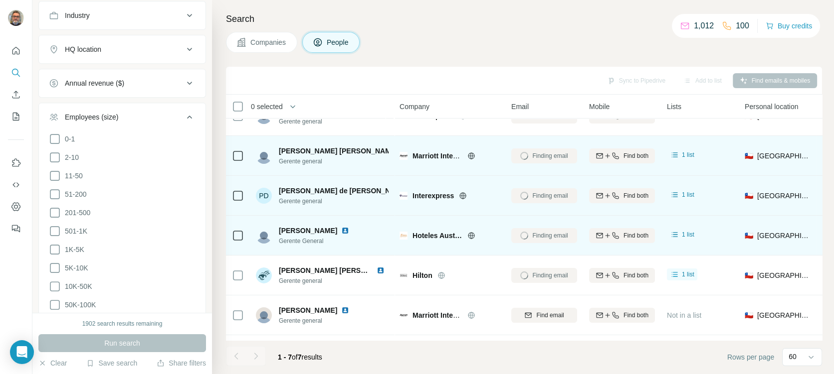
scroll to position [57, 0]
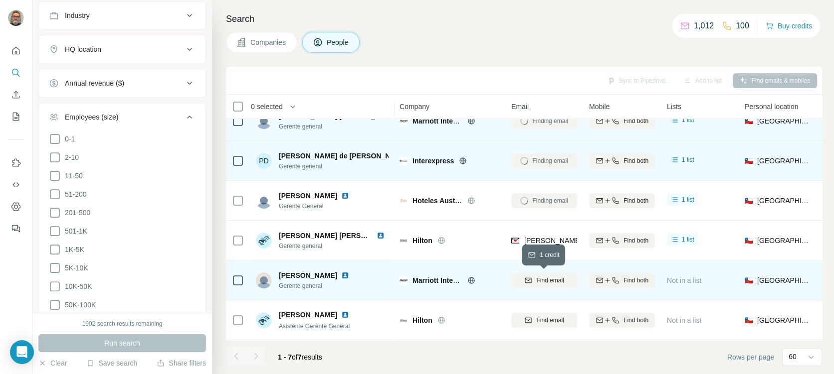
click at [542, 277] on span "Find email" at bounding box center [549, 280] width 27 height 9
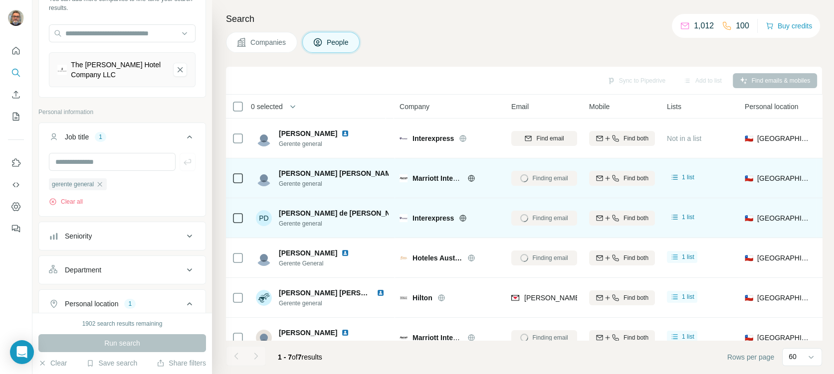
scroll to position [0, 0]
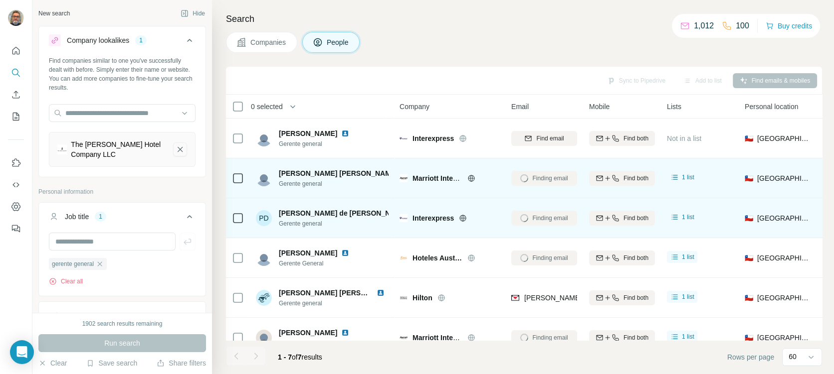
click at [181, 149] on icon "The Ritz-Carlton Hotel Company LLC-remove-button" at bounding box center [179, 150] width 9 height 10
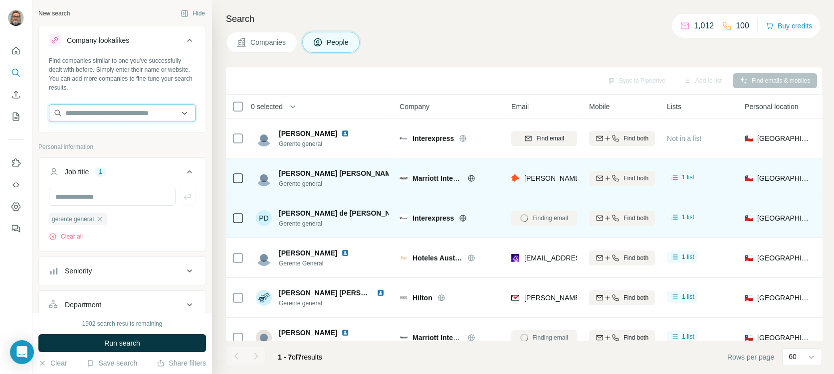
click at [71, 116] on input "text" at bounding box center [122, 113] width 147 height 18
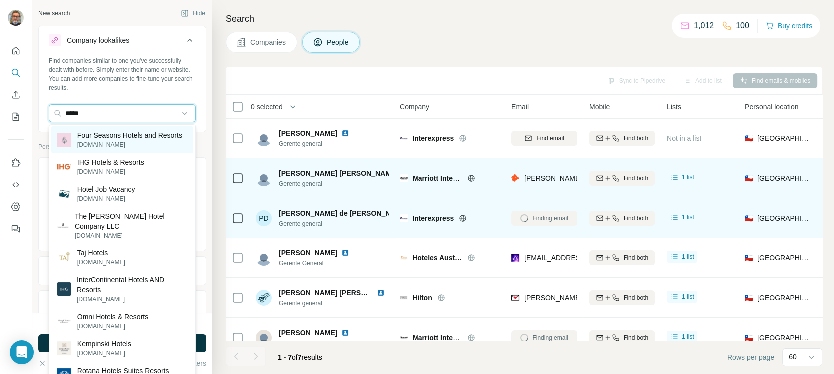
type input "*****"
click at [89, 150] on p "[DOMAIN_NAME]" at bounding box center [129, 145] width 105 height 9
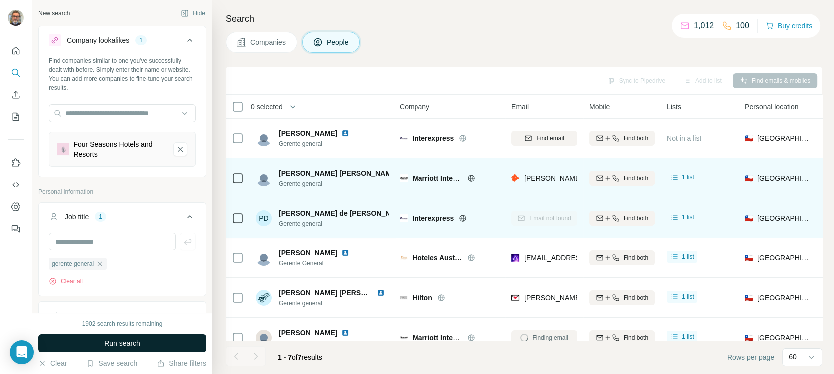
click at [117, 340] on span "Run search" at bounding box center [122, 343] width 36 height 10
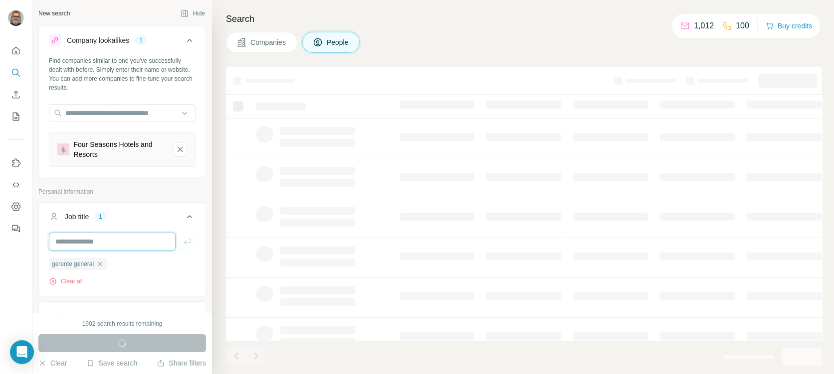
click at [67, 236] on input "text" at bounding box center [112, 242] width 127 height 18
type input "**********"
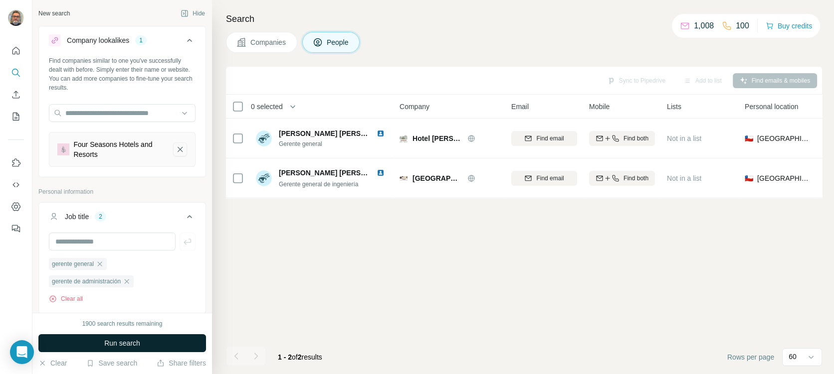
click at [182, 153] on icon "Four Seasons Hotels and Resorts-remove-button" at bounding box center [179, 150] width 9 height 10
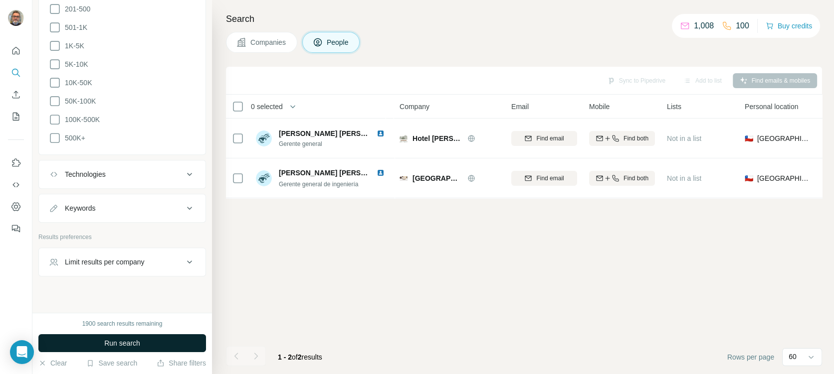
scroll to position [701, 0]
click at [122, 201] on div "Keywords" at bounding box center [116, 205] width 135 height 10
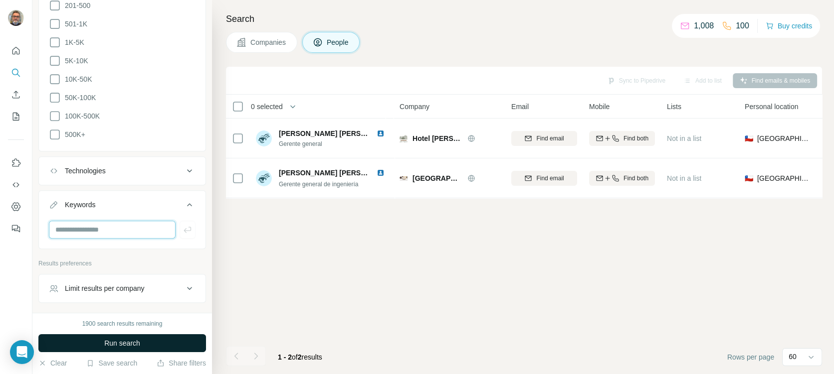
click at [120, 221] on input "text" at bounding box center [112, 230] width 127 height 18
type input "*****"
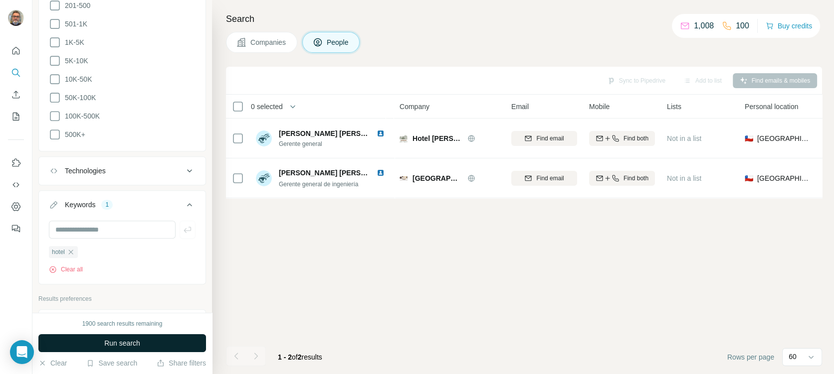
click at [148, 344] on button "Run search" at bounding box center [121, 343] width 167 height 18
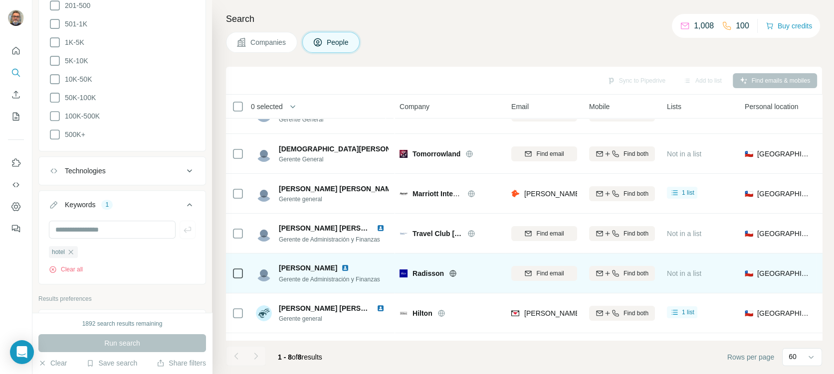
scroll to position [25, 0]
click at [538, 274] on span "Find email" at bounding box center [549, 273] width 27 height 9
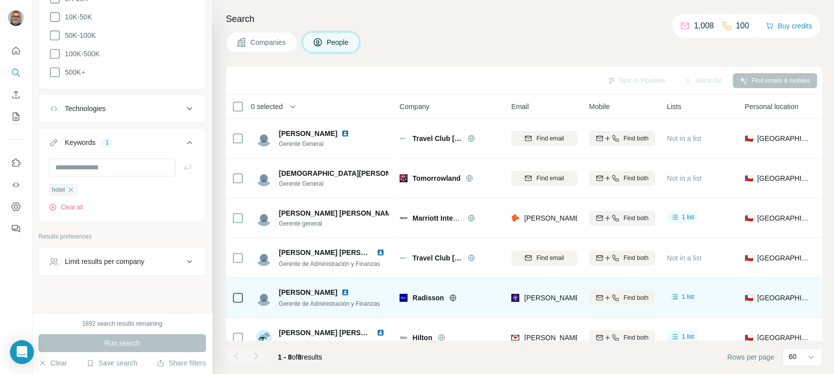
scroll to position [767, 0]
click at [75, 182] on icon "button" at bounding box center [71, 186] width 8 height 8
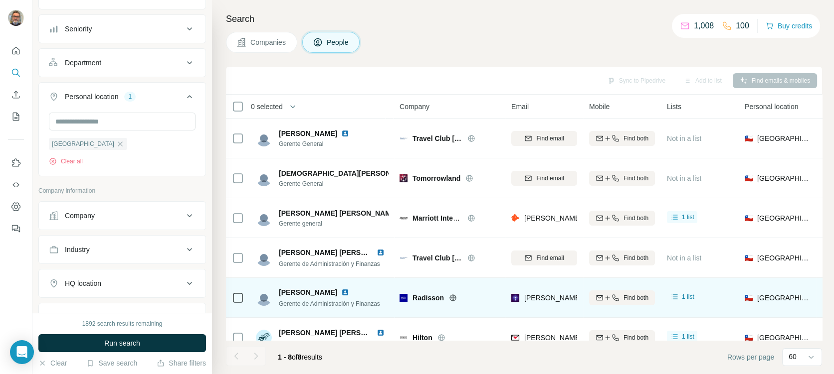
scroll to position [257, 0]
click at [187, 247] on icon at bounding box center [189, 253] width 12 height 12
click at [123, 275] on input at bounding box center [116, 277] width 123 height 11
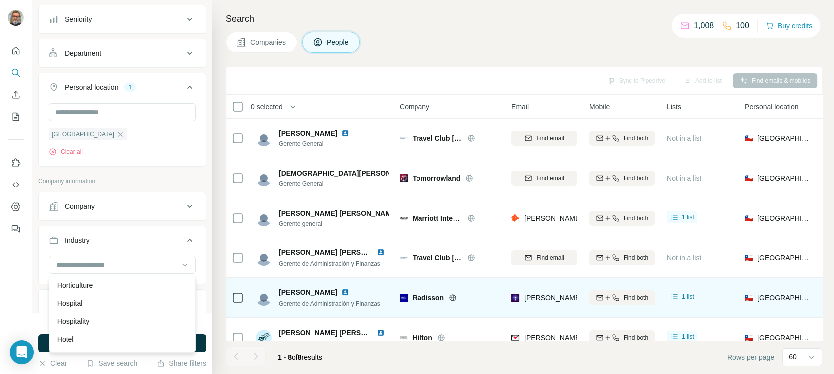
scroll to position [5045, 0]
click at [74, 319] on p "Hospitality" at bounding box center [73, 321] width 32 height 10
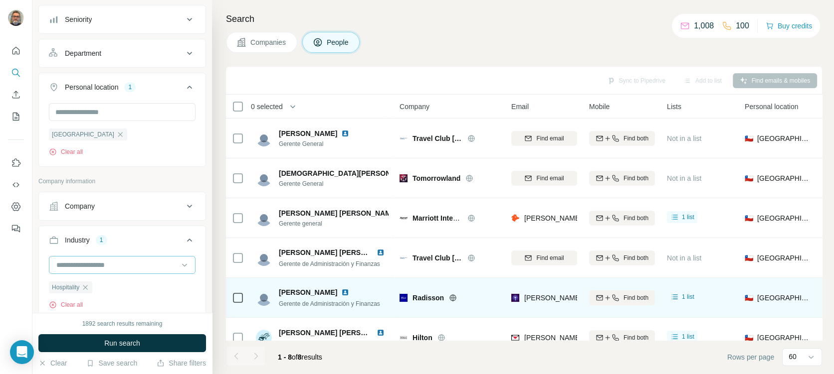
click at [145, 269] on input at bounding box center [116, 265] width 123 height 11
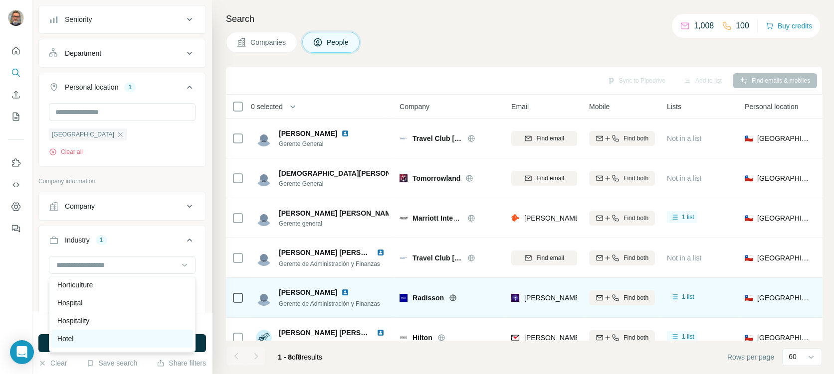
click at [82, 334] on div "Hotel" at bounding box center [122, 339] width 130 height 10
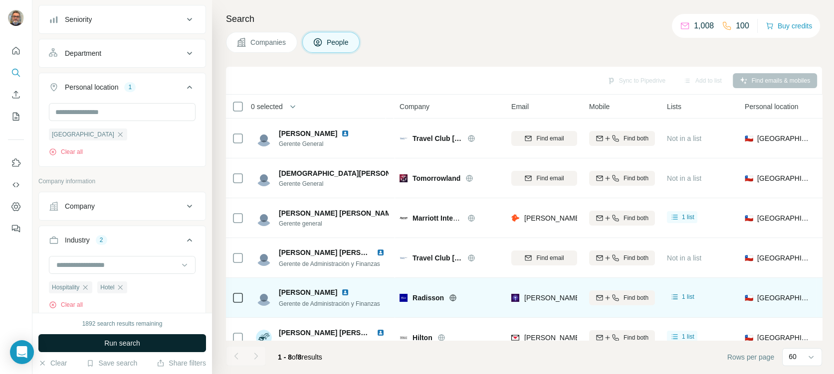
click at [133, 344] on span "Run search" at bounding box center [122, 343] width 36 height 10
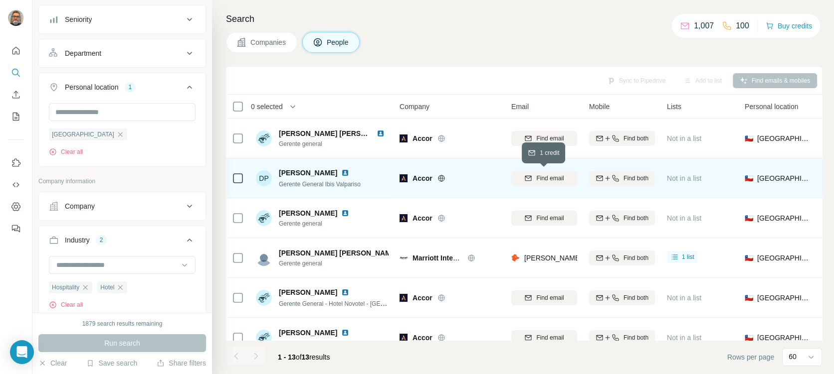
click at [532, 179] on div "Find email" at bounding box center [544, 178] width 66 height 9
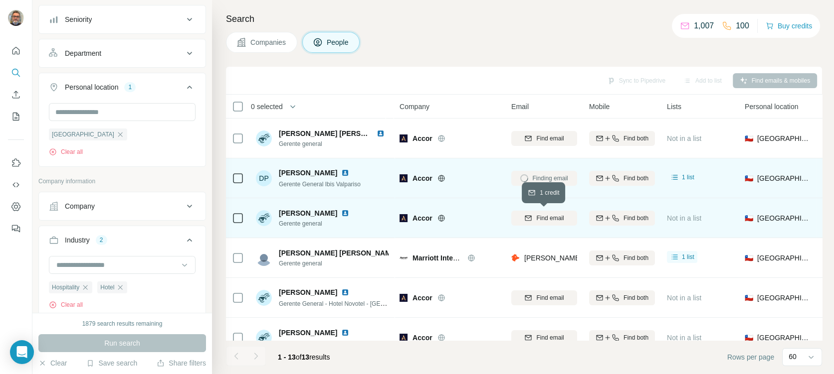
click at [540, 220] on span "Find email" at bounding box center [549, 218] width 27 height 9
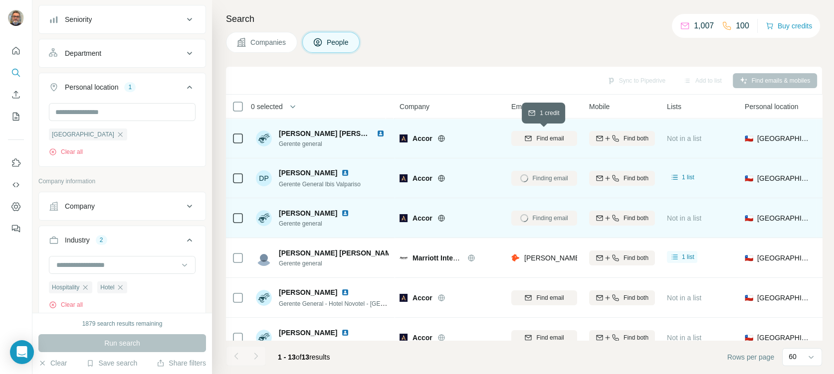
click at [541, 138] on span "Find email" at bounding box center [549, 138] width 27 height 9
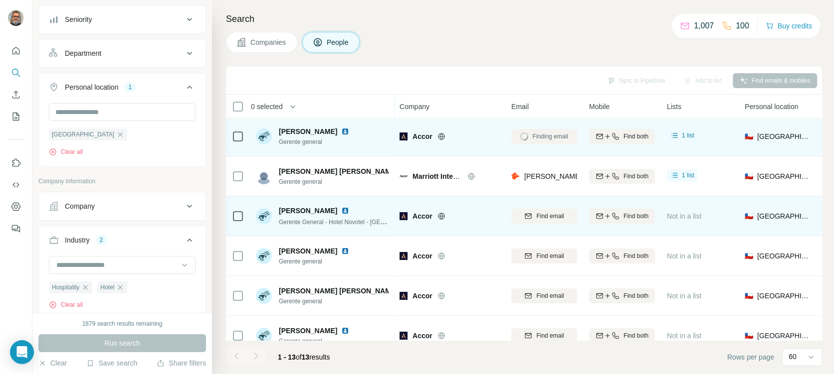
scroll to position [87, 0]
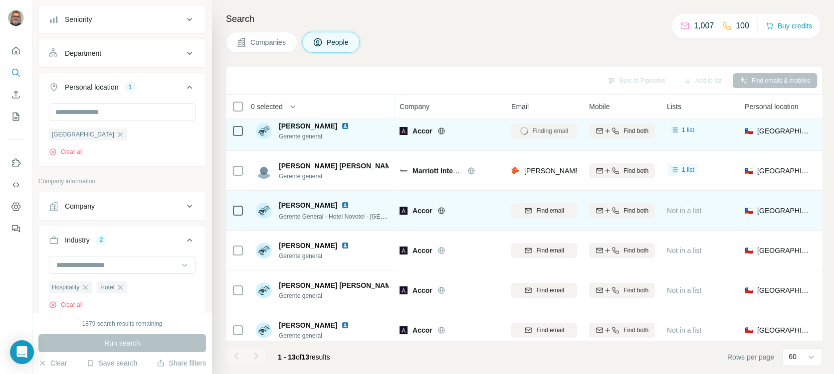
click at [535, 220] on div "Find email" at bounding box center [544, 210] width 66 height 27
click at [536, 214] on span "Find email" at bounding box center [549, 210] width 27 height 9
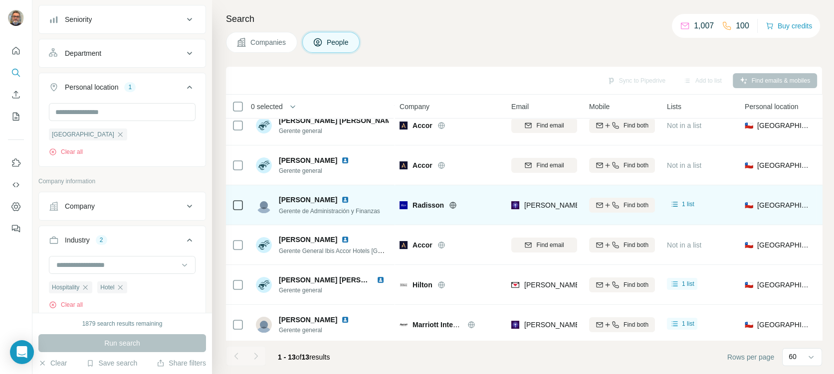
scroll to position [254, 0]
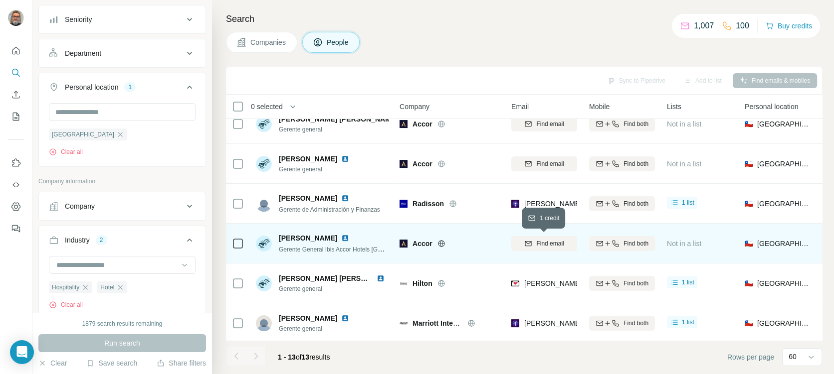
click at [531, 248] on button "Find email" at bounding box center [544, 243] width 66 height 15
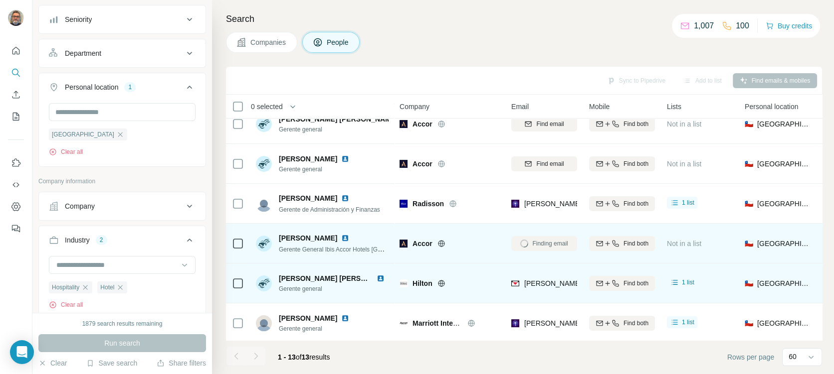
scroll to position [297, 0]
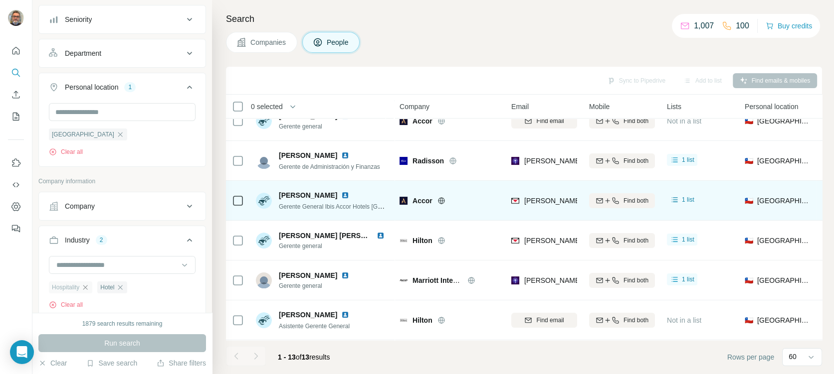
click at [89, 288] on icon "button" at bounding box center [85, 288] width 8 height 8
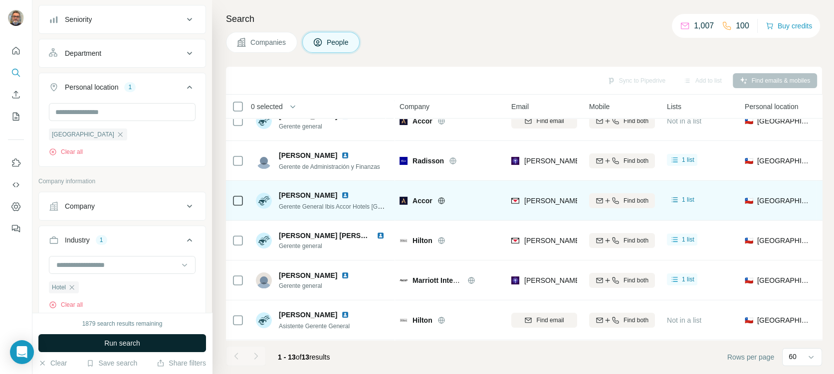
click at [88, 336] on button "Run search" at bounding box center [121, 343] width 167 height 18
